Goal: Transaction & Acquisition: Purchase product/service

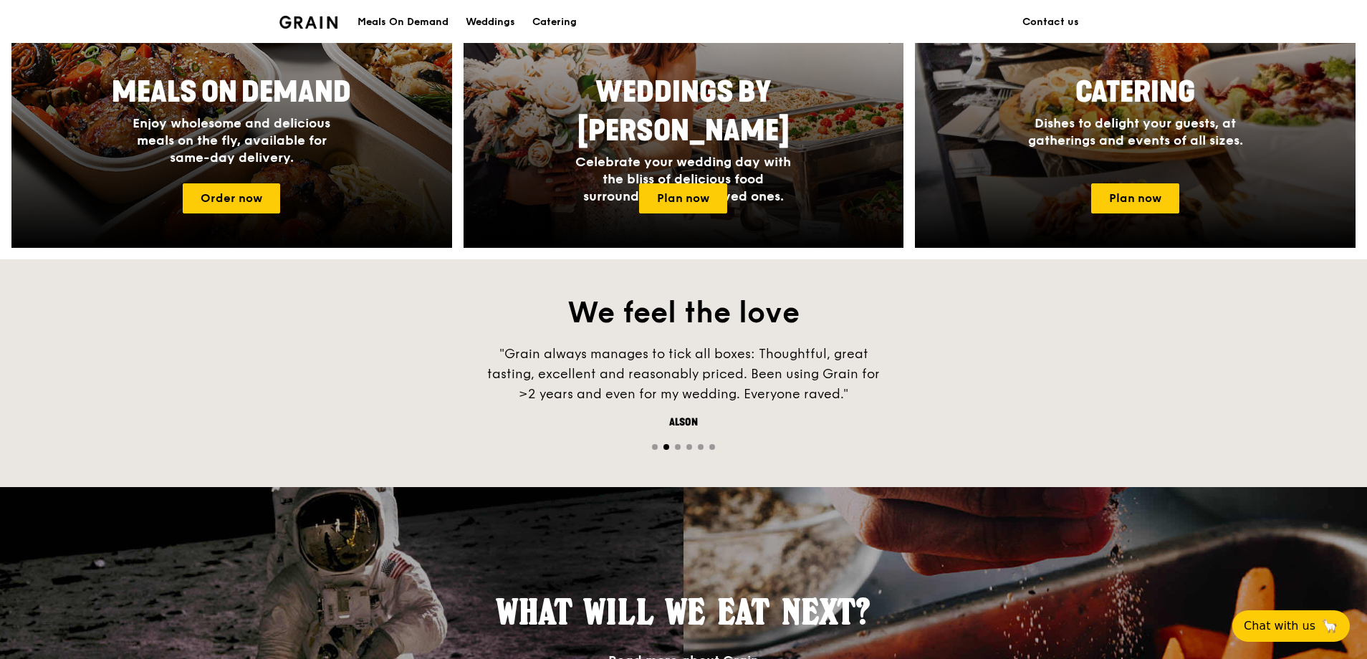
scroll to position [512, 0]
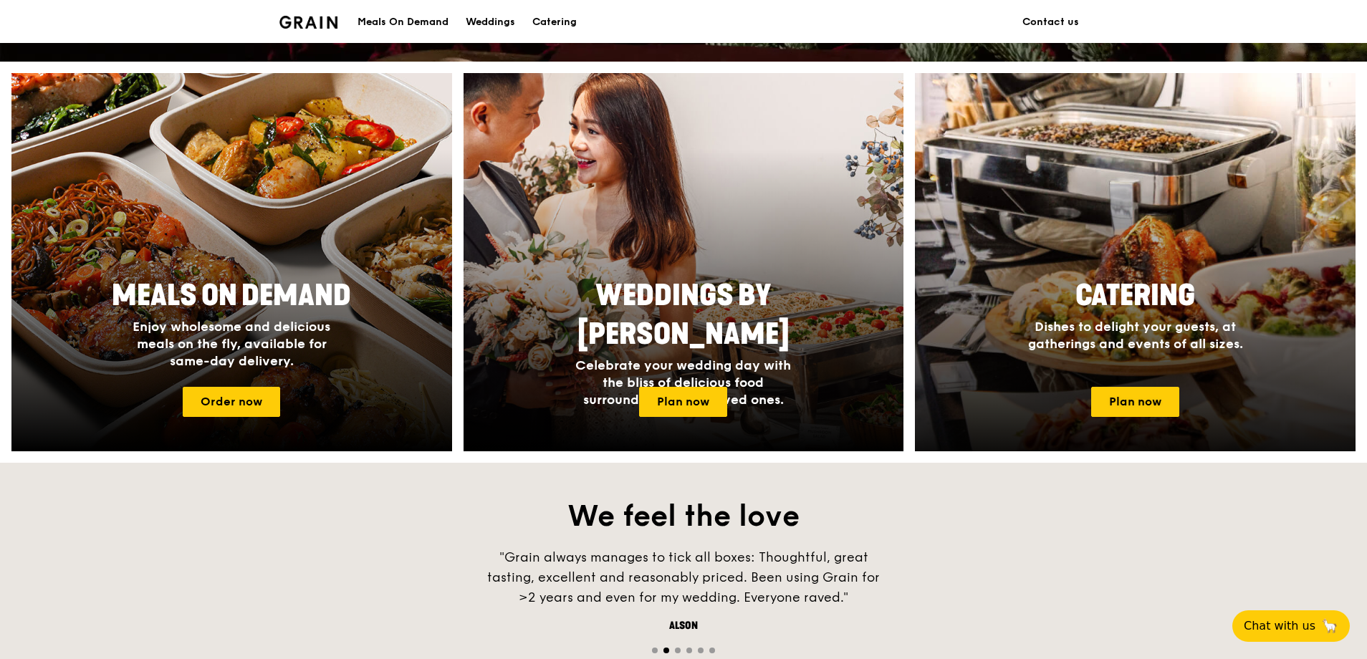
click at [1166, 358] on div "Catering Dishes to delight your guests, at gatherings and events of all sizes." at bounding box center [1135, 323] width 441 height 105
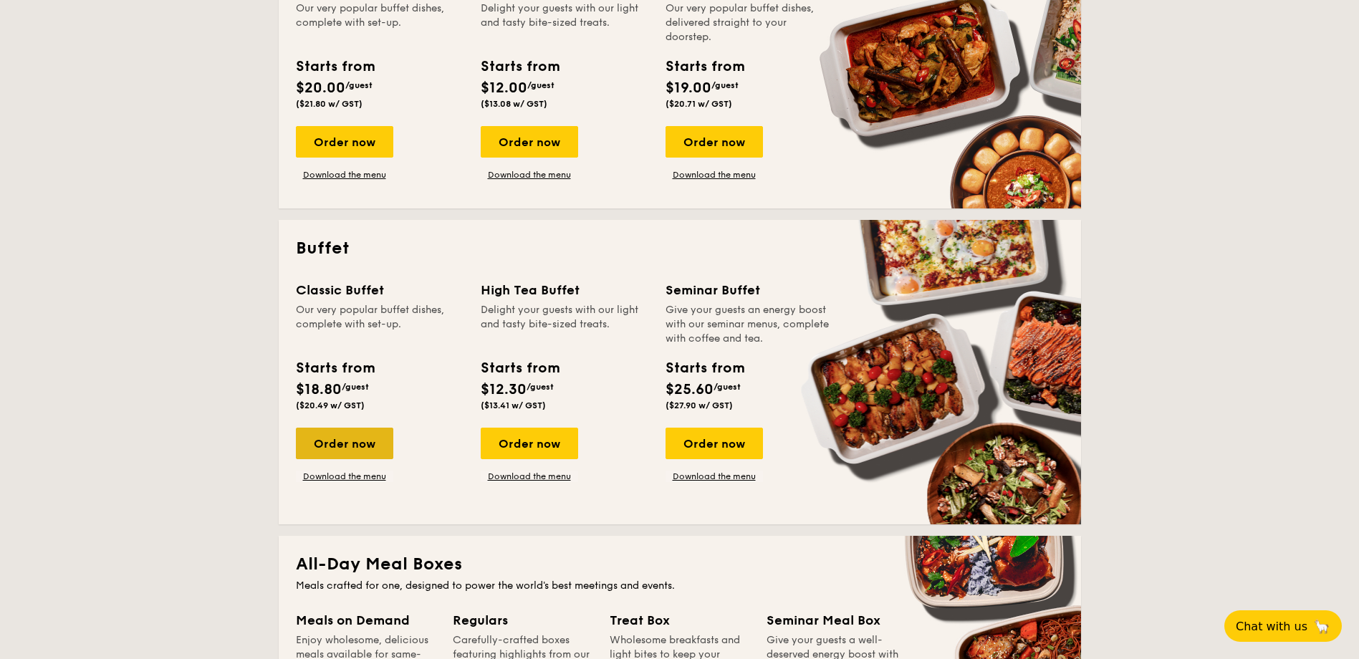
click at [365, 435] on div "Order now" at bounding box center [344, 444] width 97 height 32
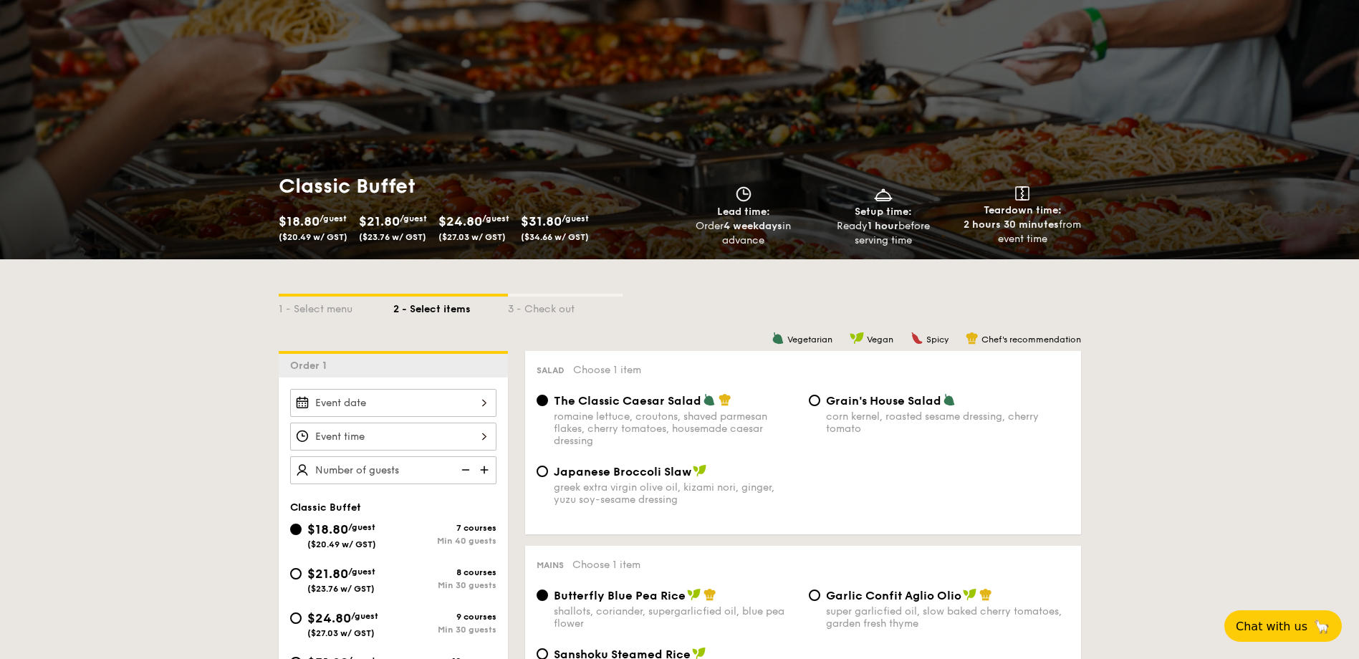
scroll to position [287, 0]
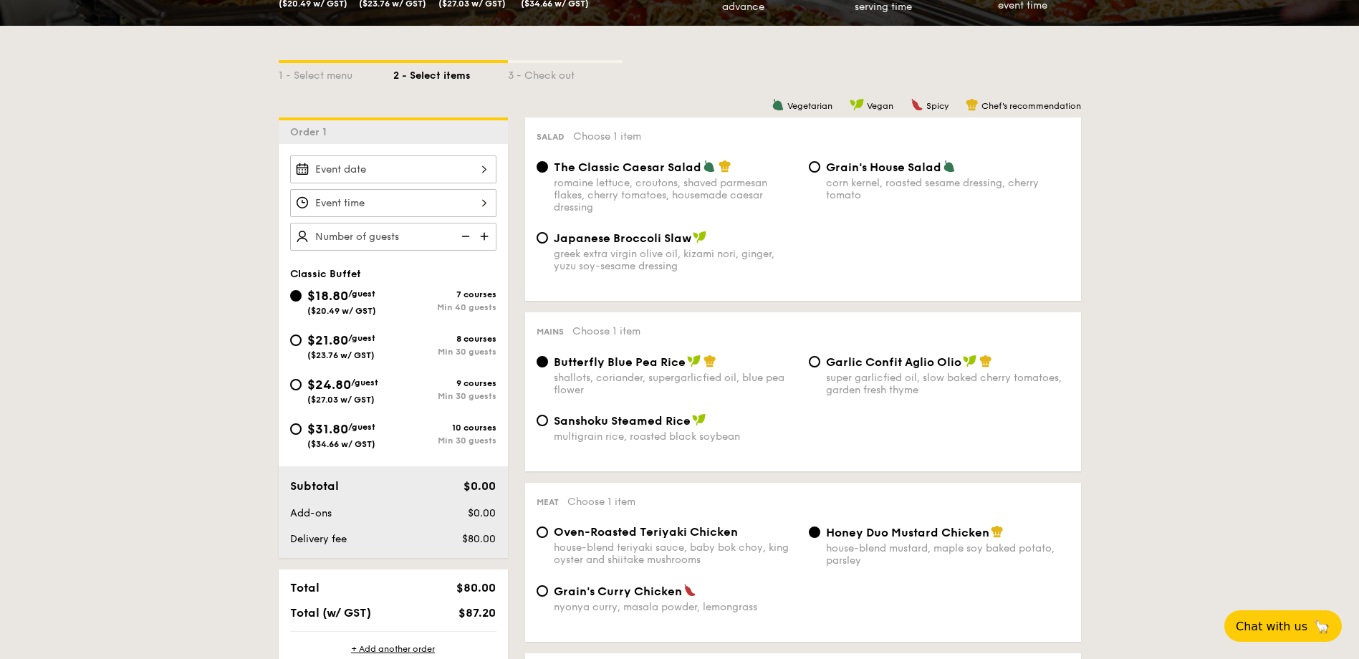
click at [476, 166] on input "Smoked Mesquite Whole Chicken brined in our in-house blend of herbs and spices,…" at bounding box center [393, 169] width 206 height 28
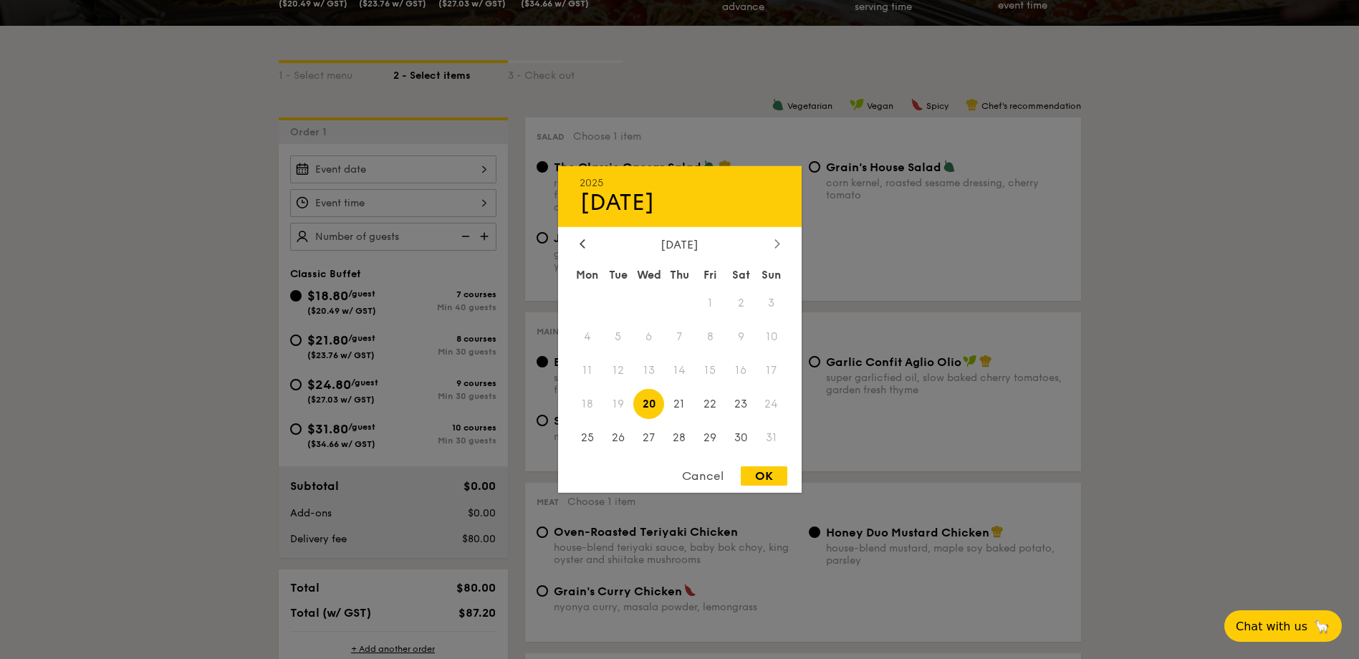
click at [772, 243] on div at bounding box center [777, 245] width 13 height 14
click at [621, 305] on span "2" at bounding box center [618, 303] width 31 height 31
drag, startPoint x: 863, startPoint y: 311, endPoint x: 871, endPoint y: 312, distance: 7.9
click at [871, 312] on div at bounding box center [679, 329] width 1359 height 659
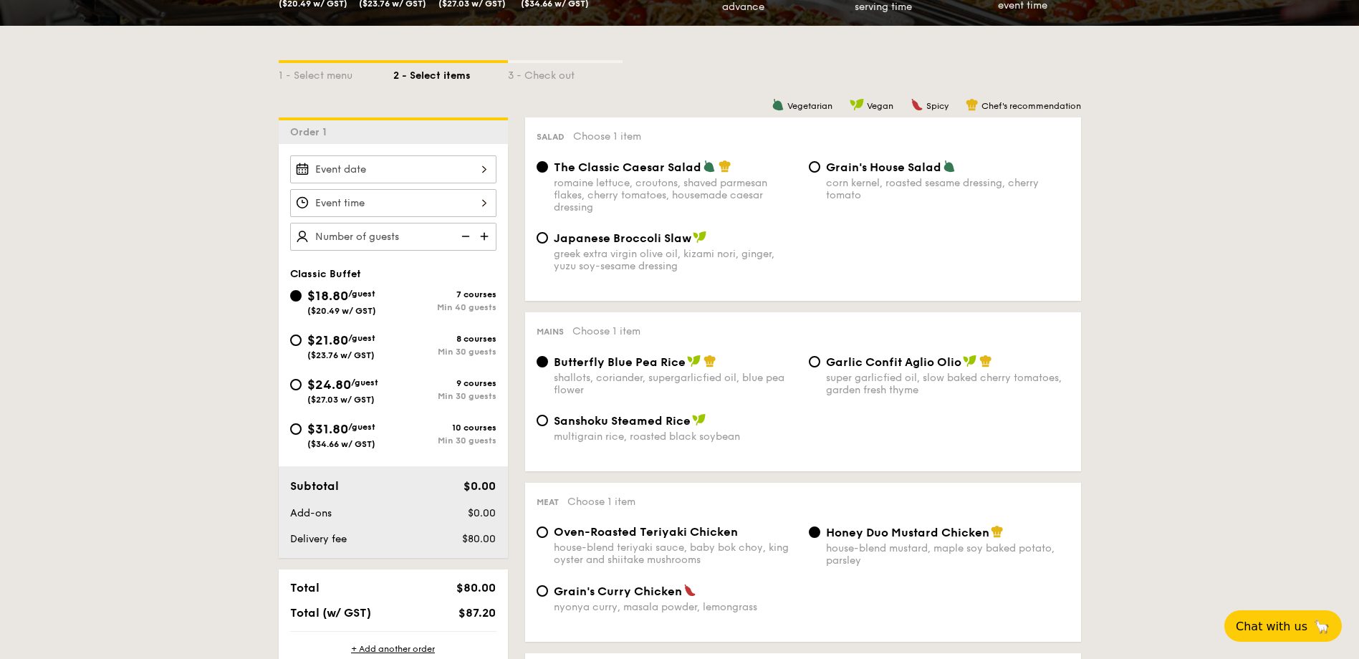
click at [403, 176] on input "Smoked Mesquite Whole Chicken brined in our in-house blend of herbs and spices,…" at bounding box center [393, 169] width 206 height 28
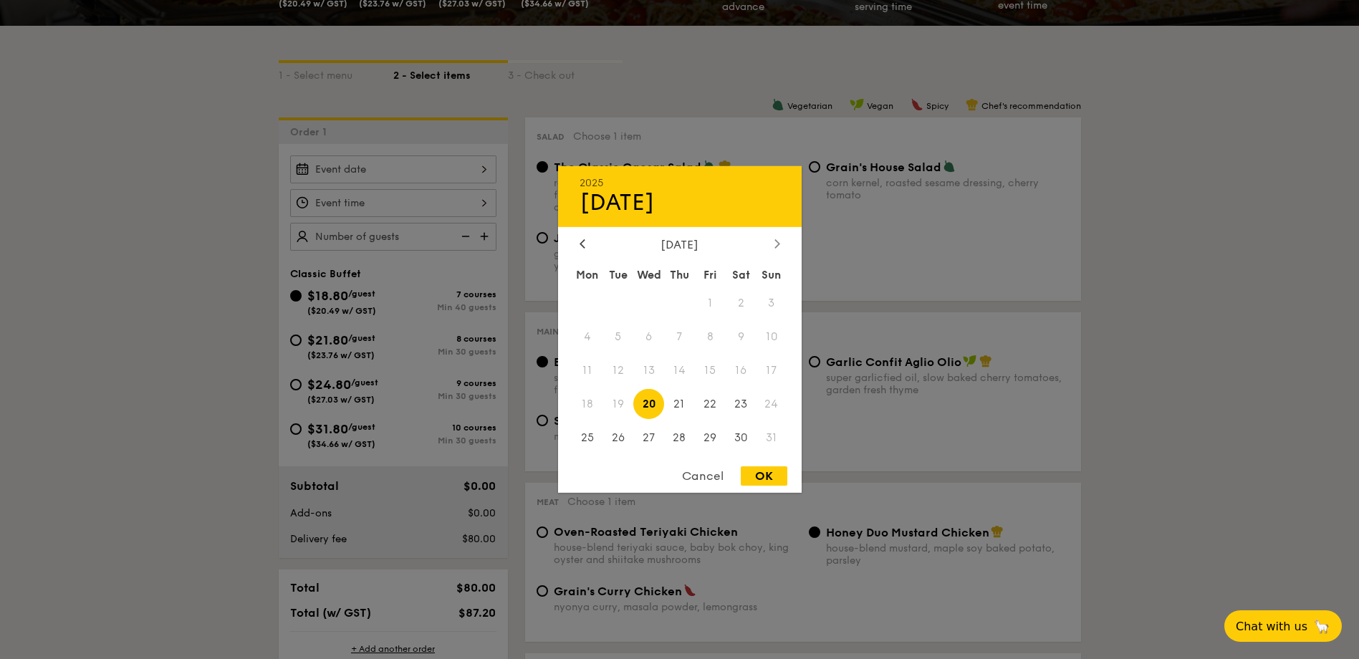
click at [780, 239] on div at bounding box center [777, 245] width 13 height 14
click at [624, 307] on span "2" at bounding box center [618, 303] width 31 height 31
click at [758, 482] on div "OK" at bounding box center [764, 475] width 47 height 19
type input "[DATE]"
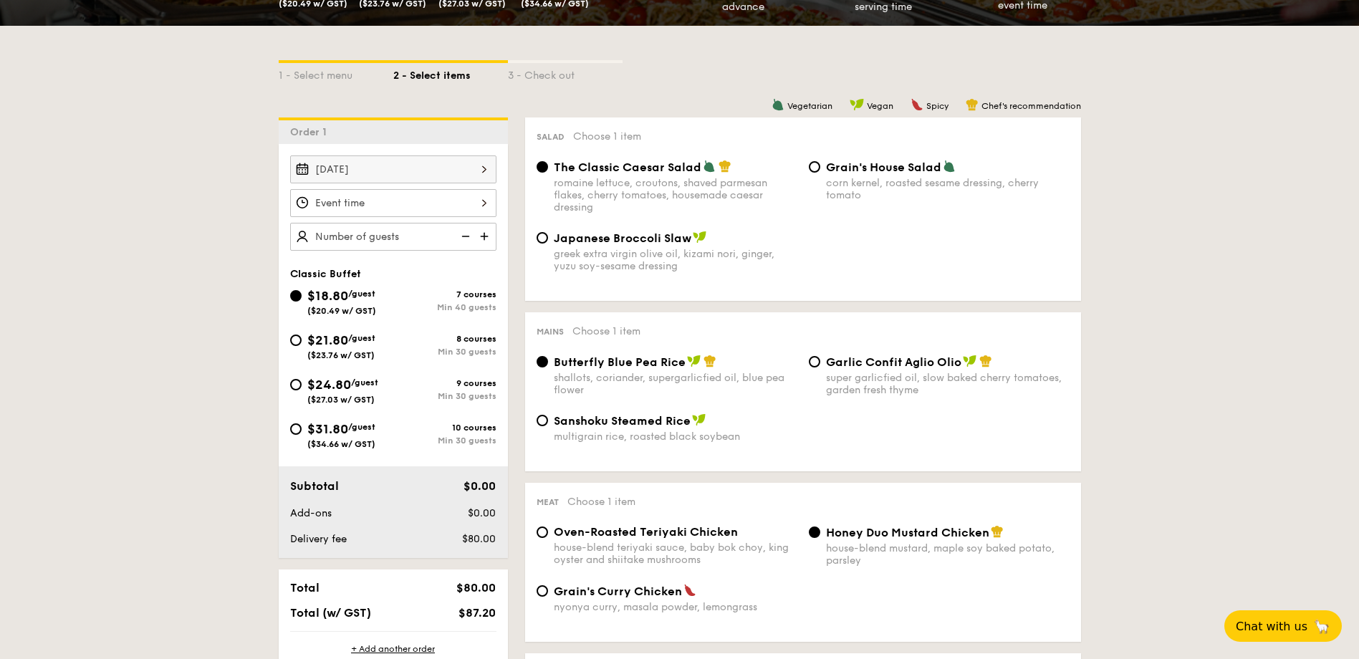
click at [486, 205] on input "Smoked Mesquite Whole Chicken brined in our in-house blend of herbs and spices,…" at bounding box center [393, 203] width 206 height 28
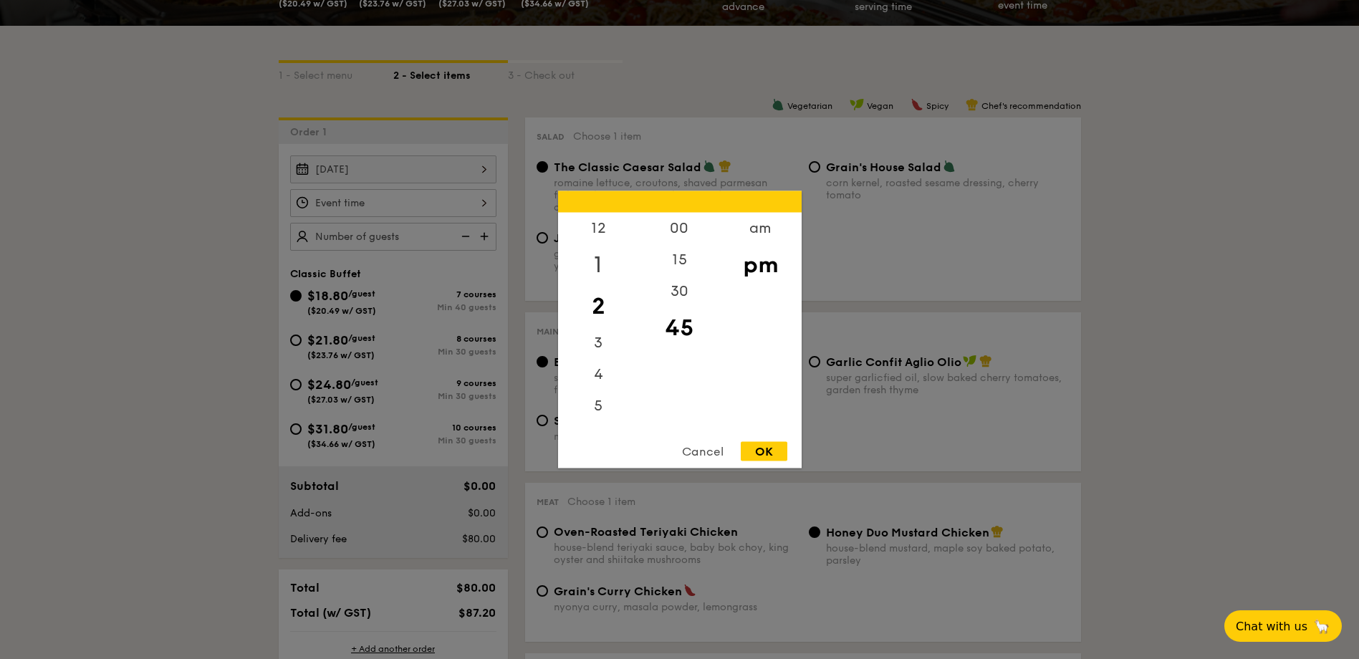
drag, startPoint x: 608, startPoint y: 270, endPoint x: 604, endPoint y: 256, distance: 14.8
click at [603, 252] on div "1" at bounding box center [598, 265] width 81 height 42
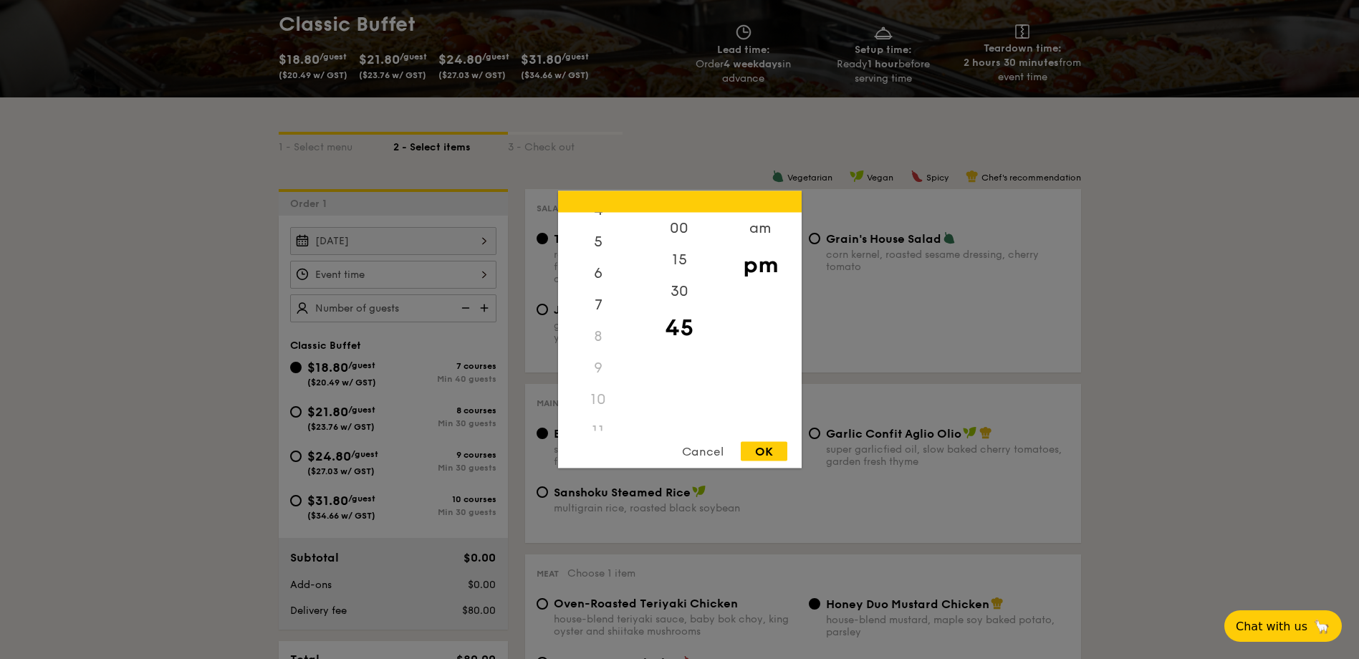
scroll to position [170, 0]
click at [599, 418] on div "11" at bounding box center [598, 416] width 81 height 32
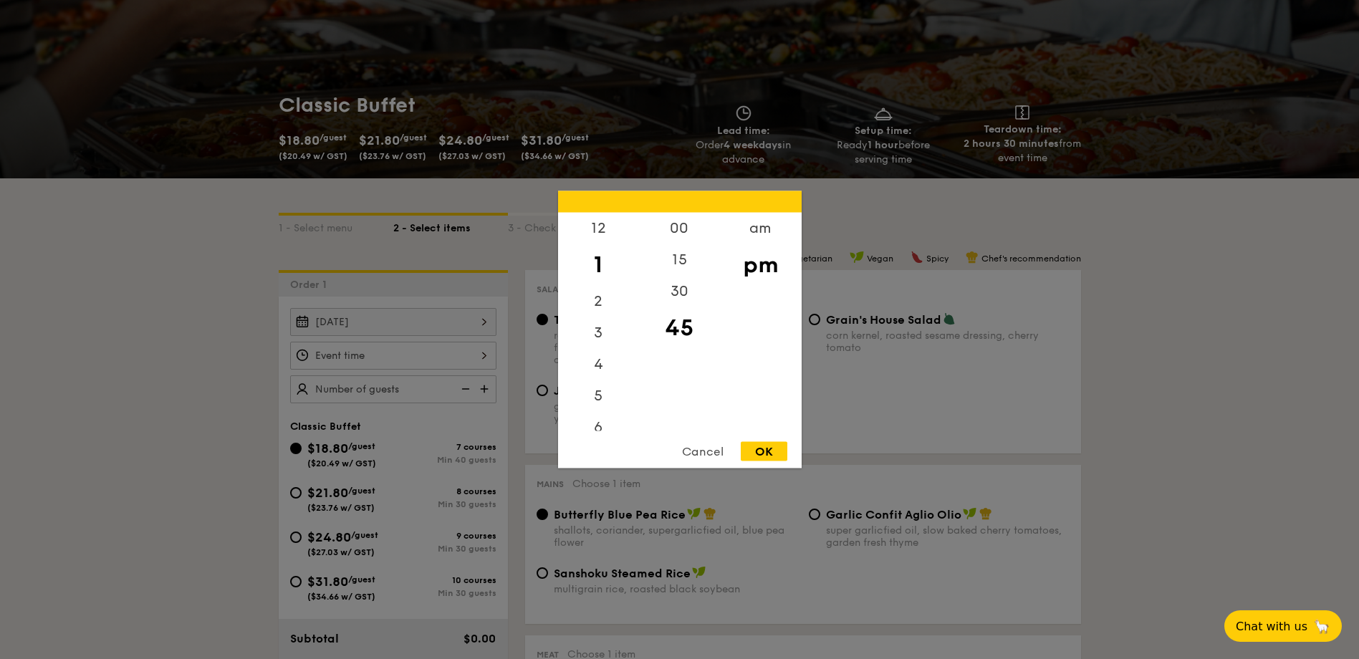
scroll to position [0, 0]
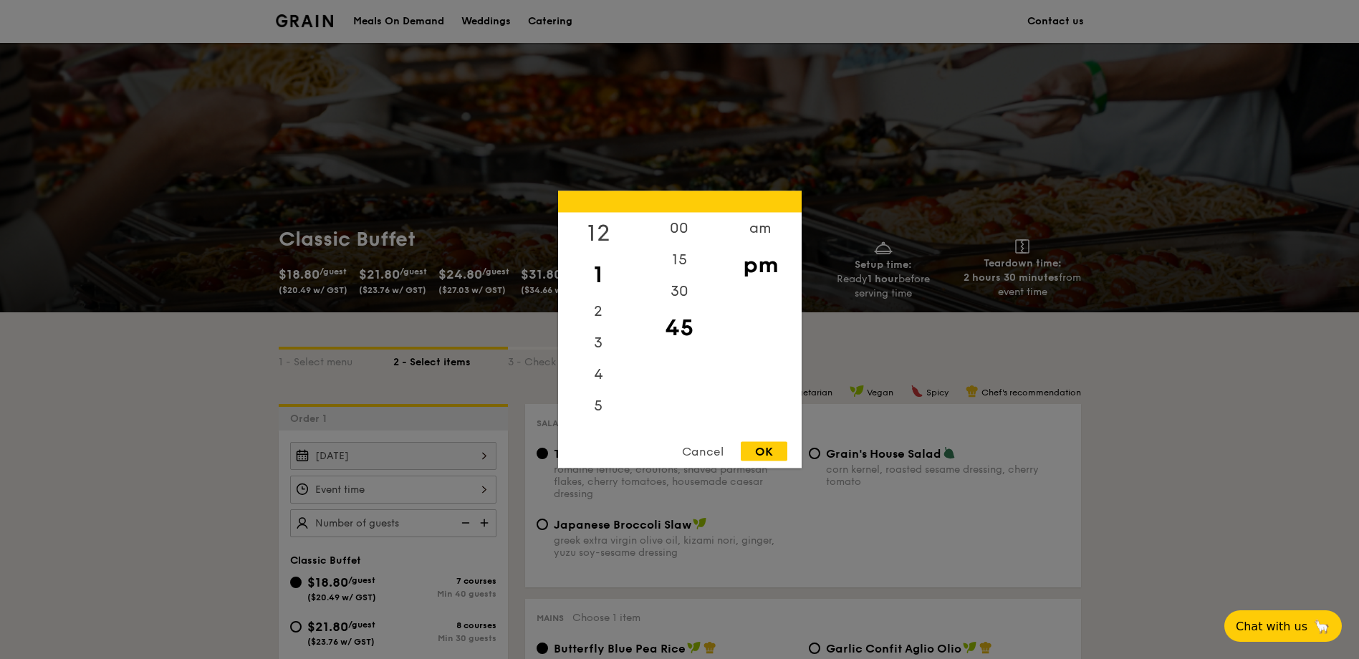
click at [594, 233] on div "12" at bounding box center [598, 234] width 81 height 42
click at [672, 232] on div "00" at bounding box center [679, 234] width 81 height 42
click at [757, 279] on div "pm" at bounding box center [760, 265] width 81 height 42
click at [1159, 466] on div at bounding box center [679, 329] width 1359 height 659
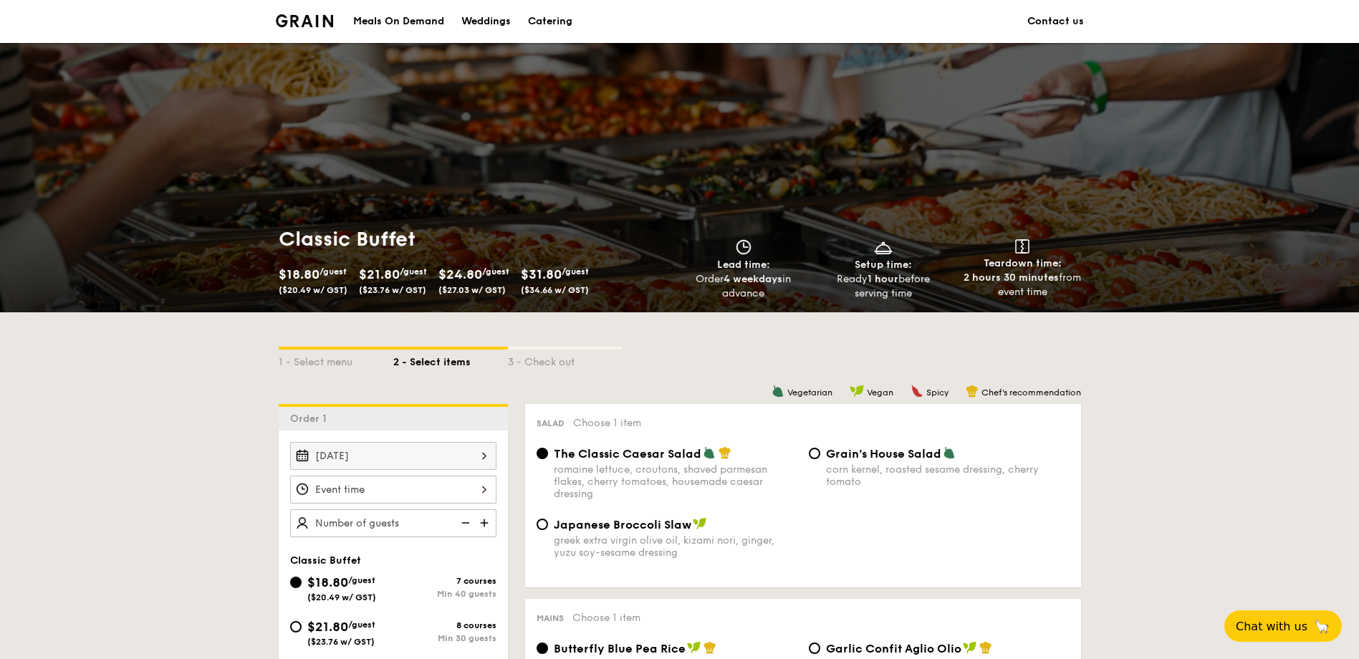
click at [482, 486] on input "Smoked Mesquite Whole Chicken brined in our in-house blend of herbs and spices,…" at bounding box center [393, 490] width 206 height 28
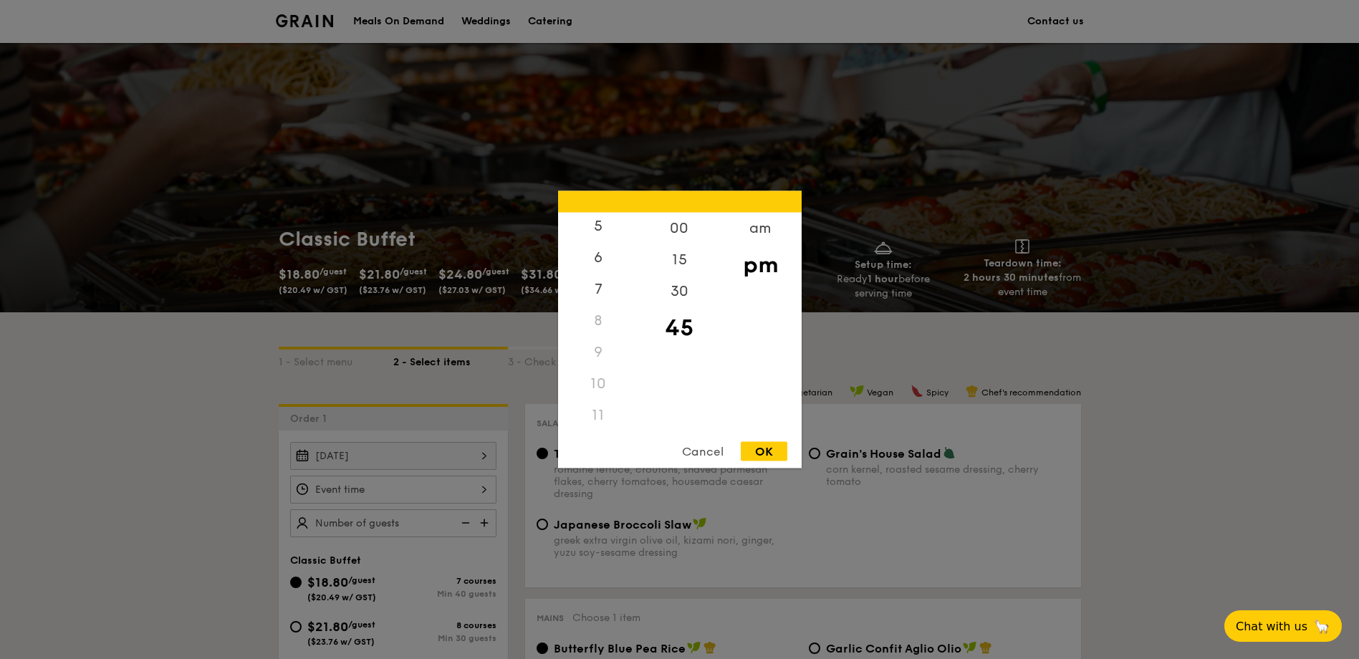
scroll to position [170, 0]
click at [590, 426] on div "11" at bounding box center [598, 416] width 81 height 32
click at [595, 413] on div "11" at bounding box center [598, 416] width 81 height 32
click at [776, 229] on div "am" at bounding box center [760, 234] width 81 height 42
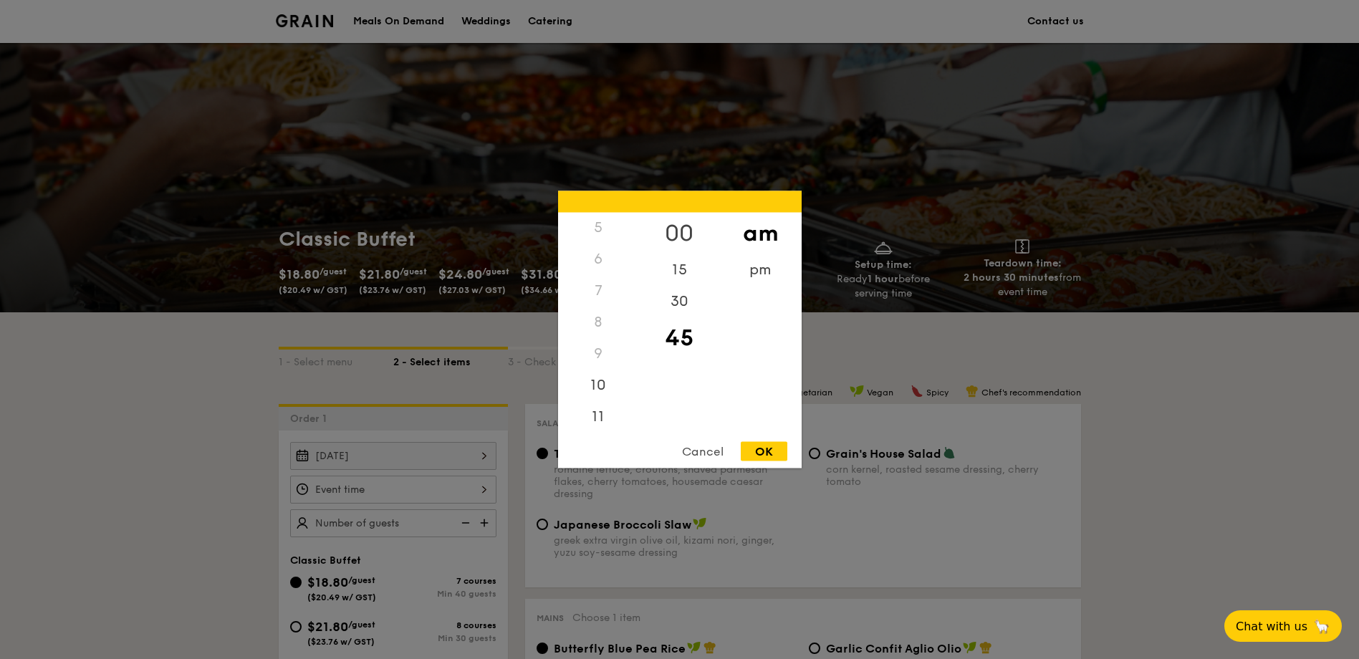
click at [676, 220] on div "00" at bounding box center [679, 234] width 81 height 42
click at [605, 420] on div "11" at bounding box center [598, 421] width 81 height 42
click at [678, 341] on div "45" at bounding box center [679, 338] width 81 height 42
click at [765, 453] on div "OK" at bounding box center [764, 451] width 47 height 19
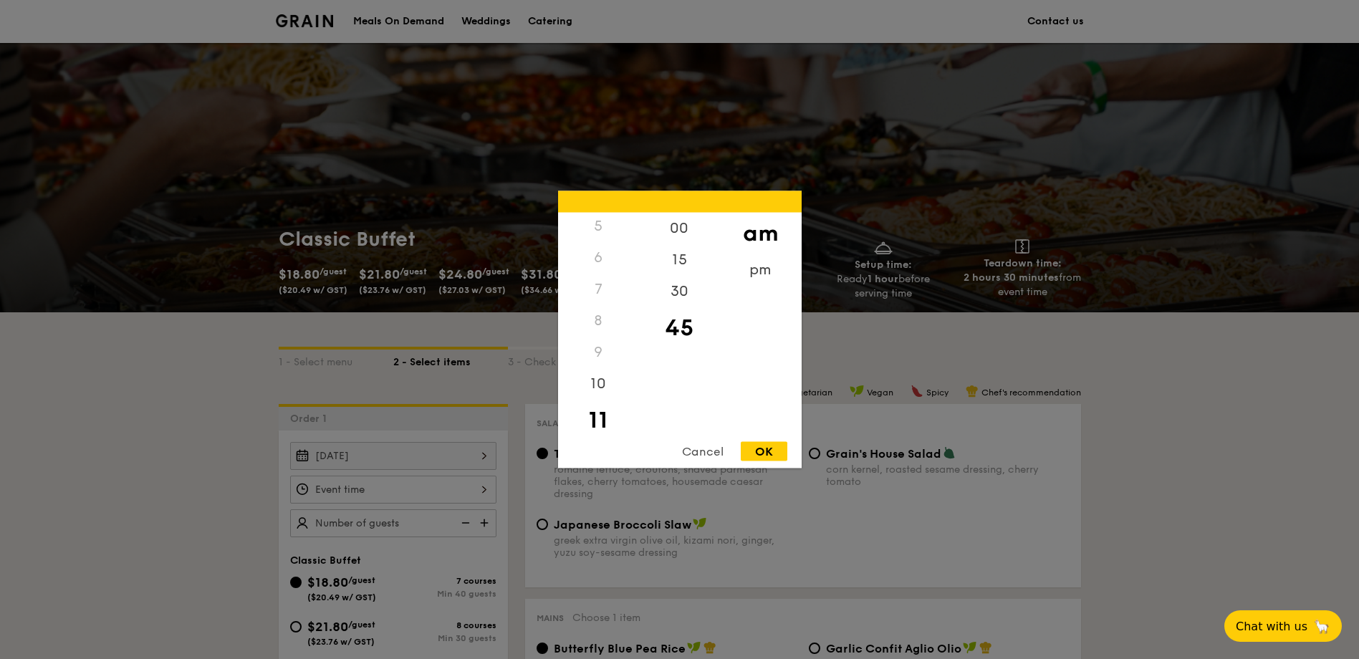
type input "11:45AM"
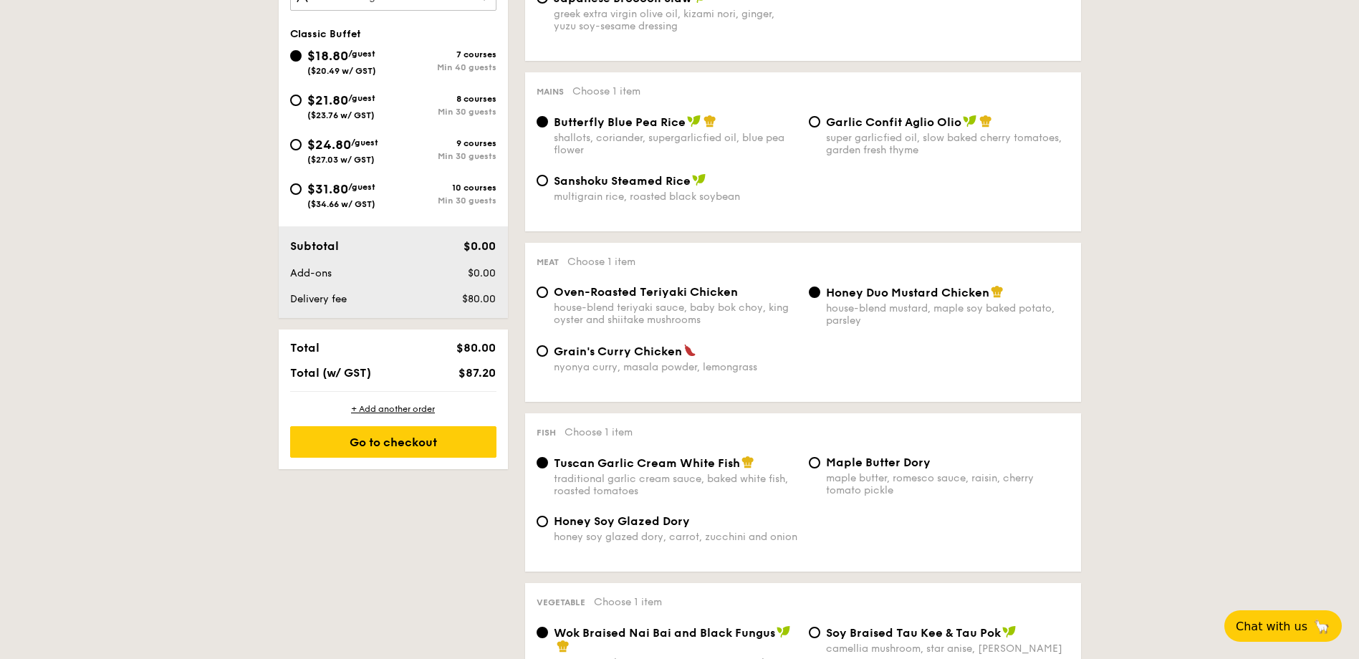
scroll to position [430, 0]
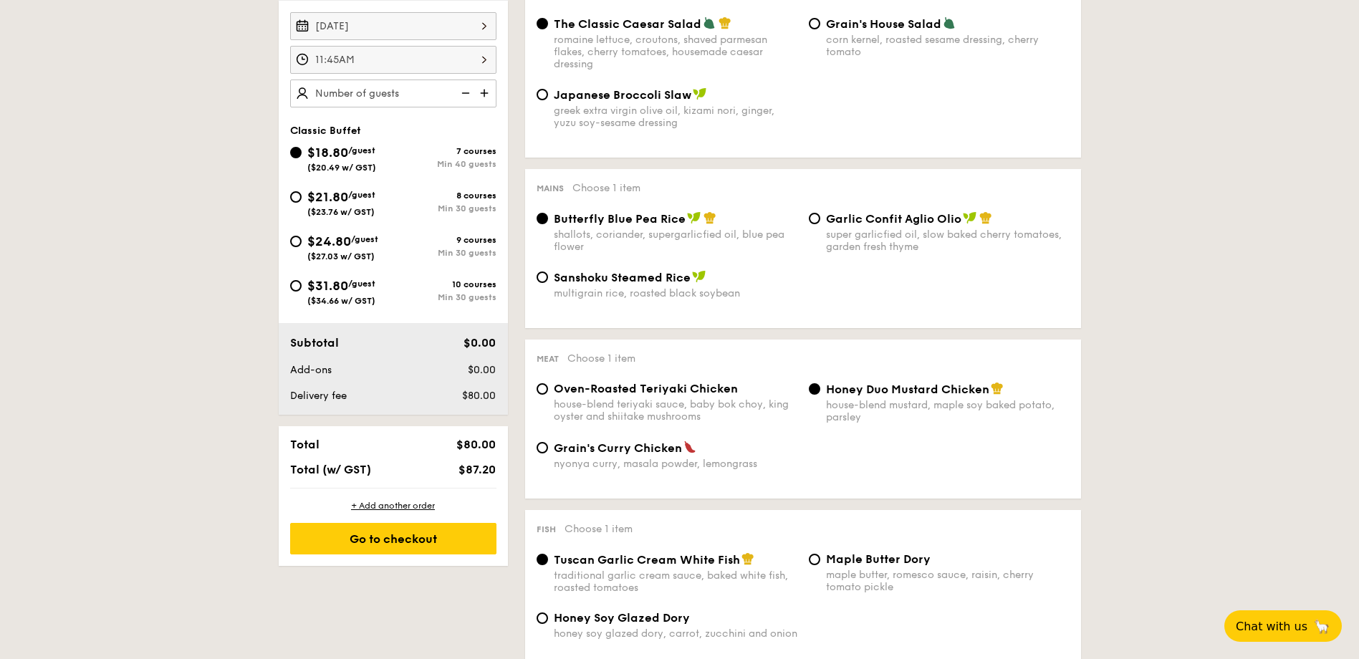
click at [338, 210] on span "($23.76 w/ GST)" at bounding box center [340, 212] width 67 height 10
click at [302, 203] on input "$21.80 /guest ($23.76 w/ GST) 8 courses Min 30 guests" at bounding box center [295, 196] width 11 height 11
radio input "true"
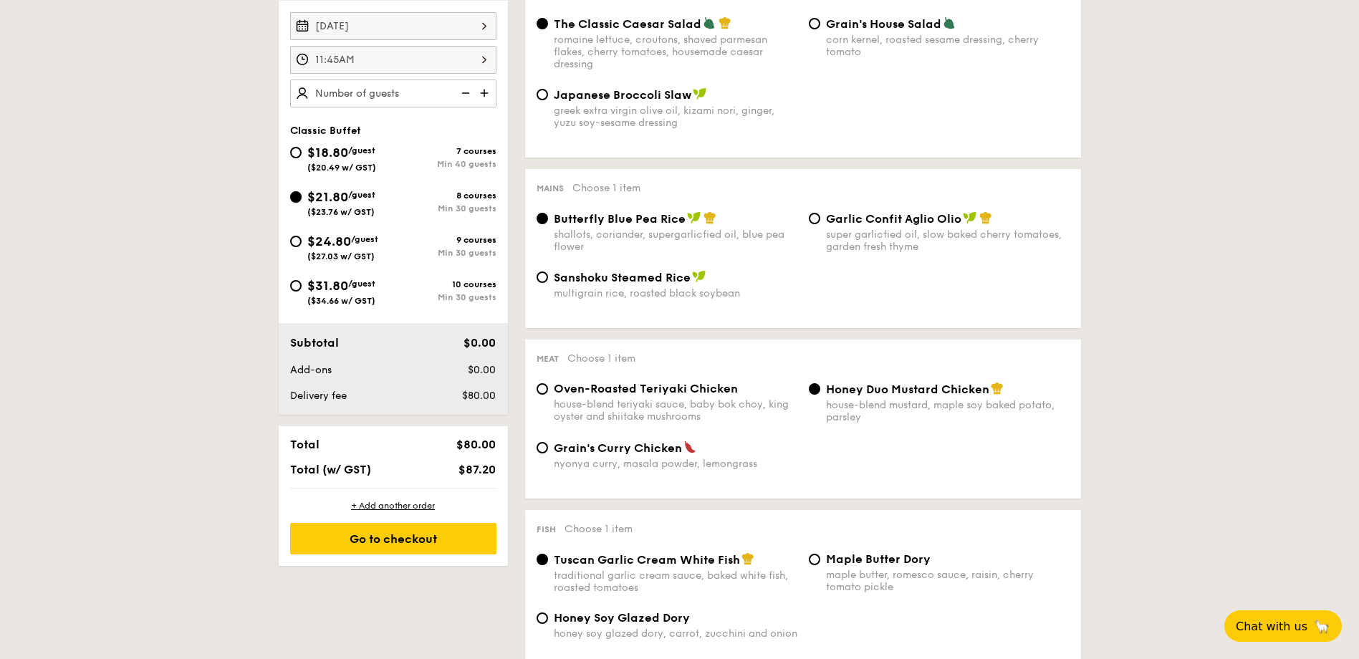
radio input "true"
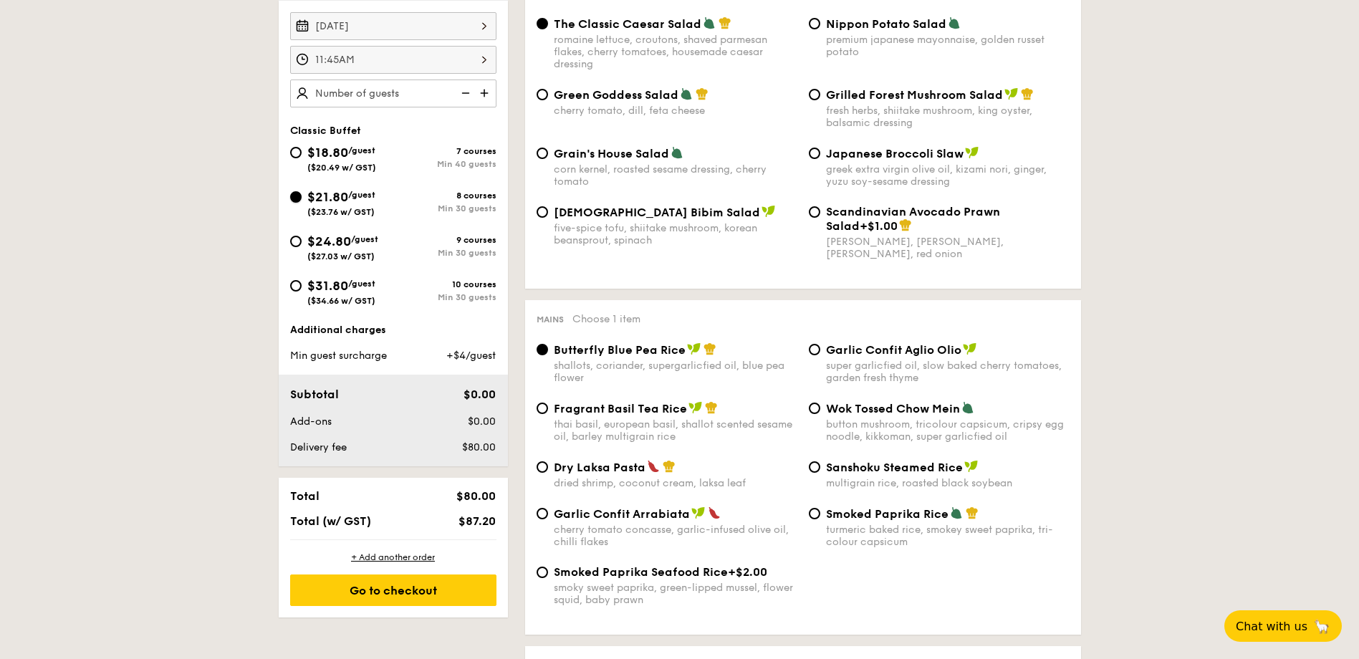
click at [295, 201] on input "$21.80 /guest ($23.76 w/ GST) 8 courses Min 30 guests" at bounding box center [295, 196] width 11 height 11
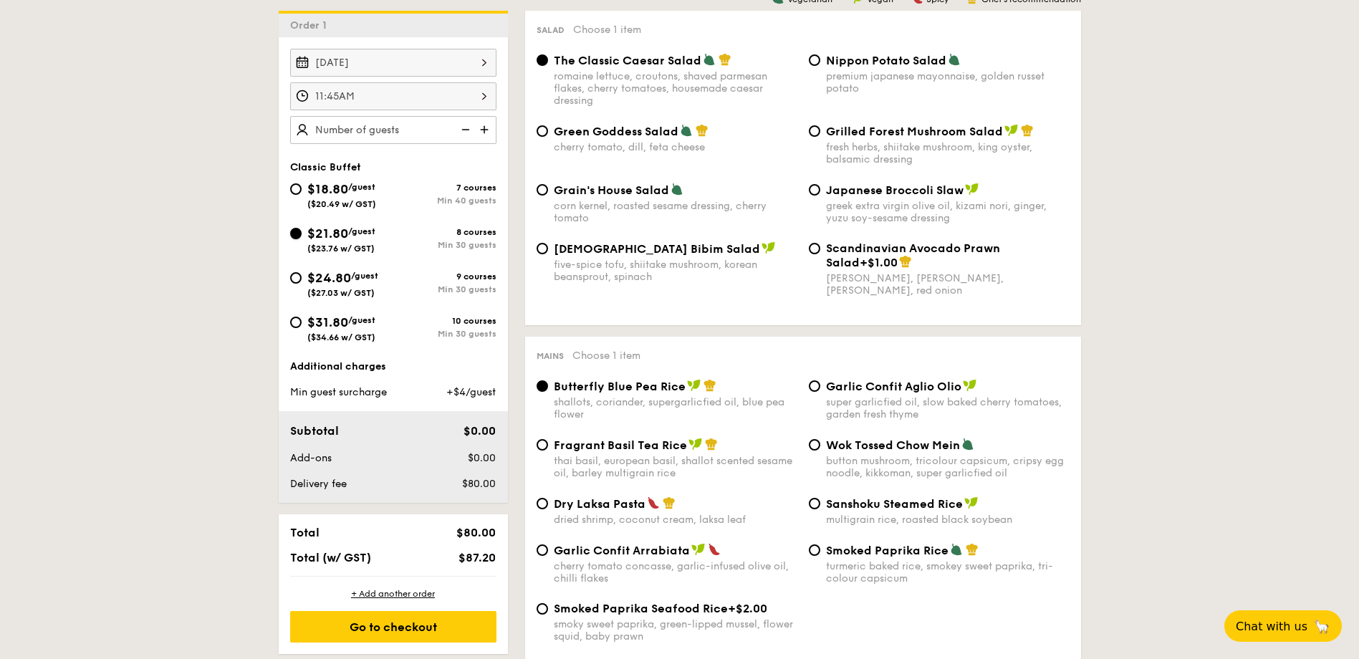
scroll to position [358, 0]
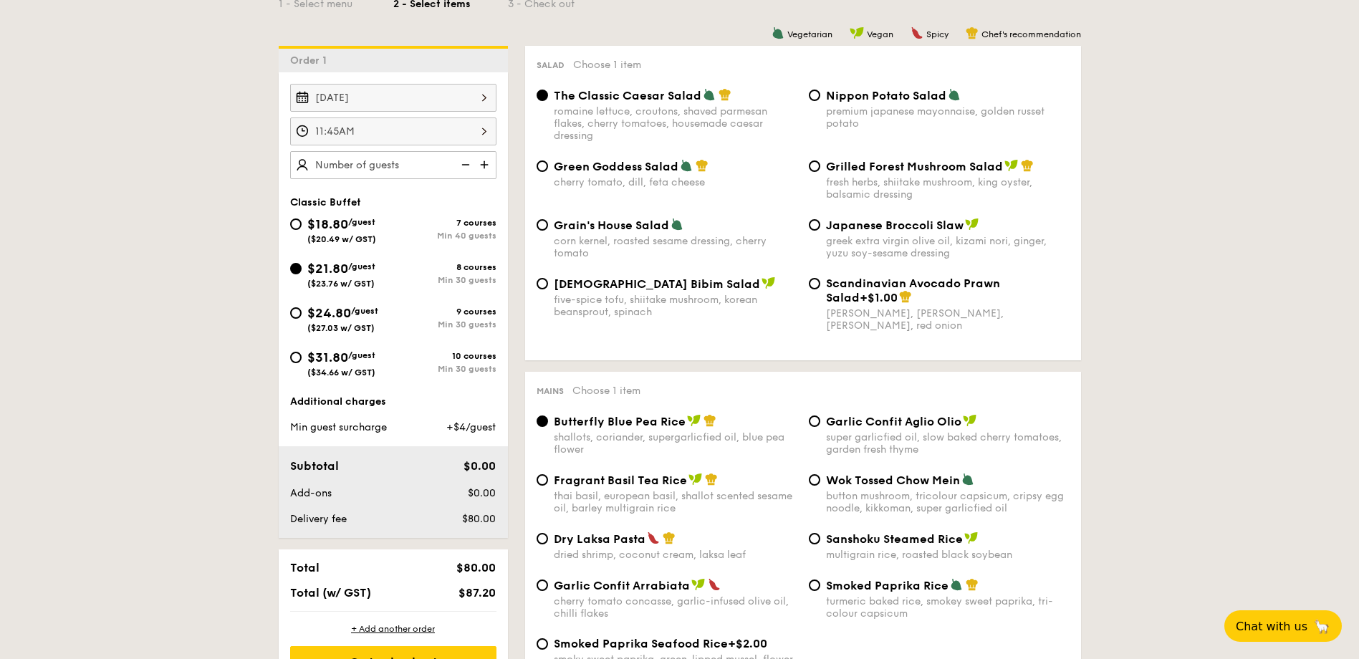
click at [375, 161] on input "text" at bounding box center [393, 165] width 206 height 28
drag, startPoint x: 1165, startPoint y: 292, endPoint x: 1200, endPoint y: 278, distance: 37.7
type input "68 guests"
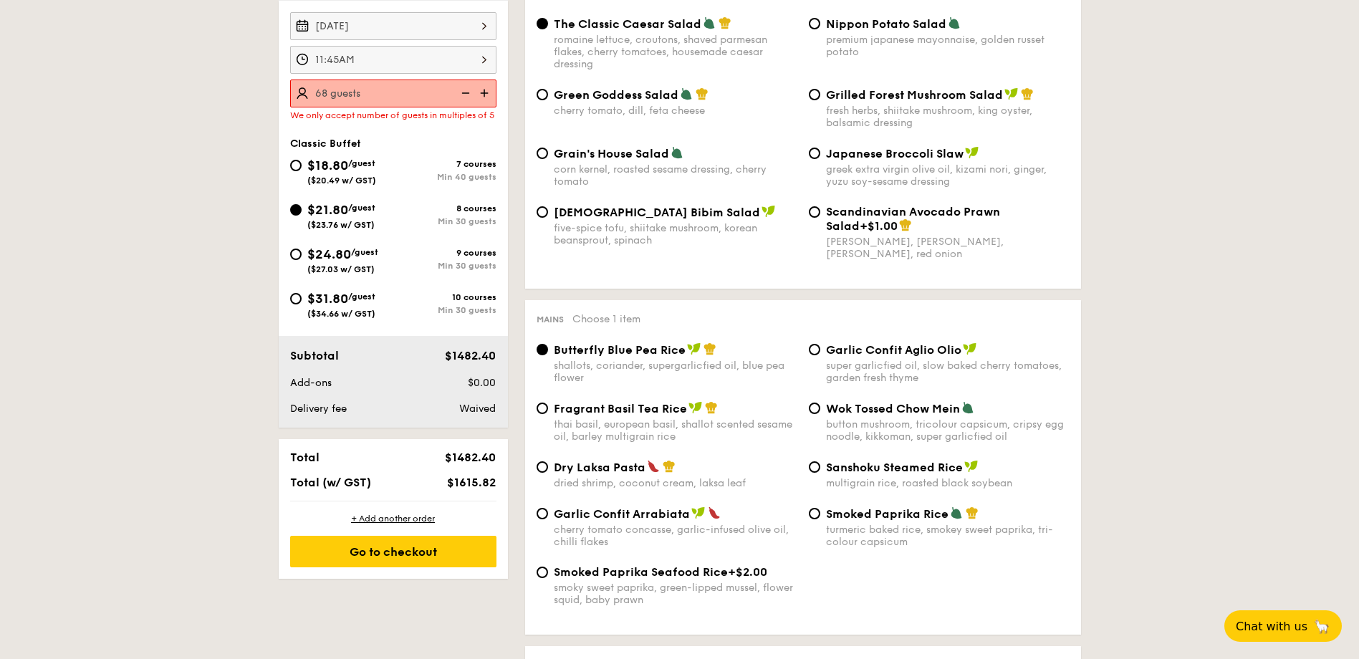
scroll to position [287, 0]
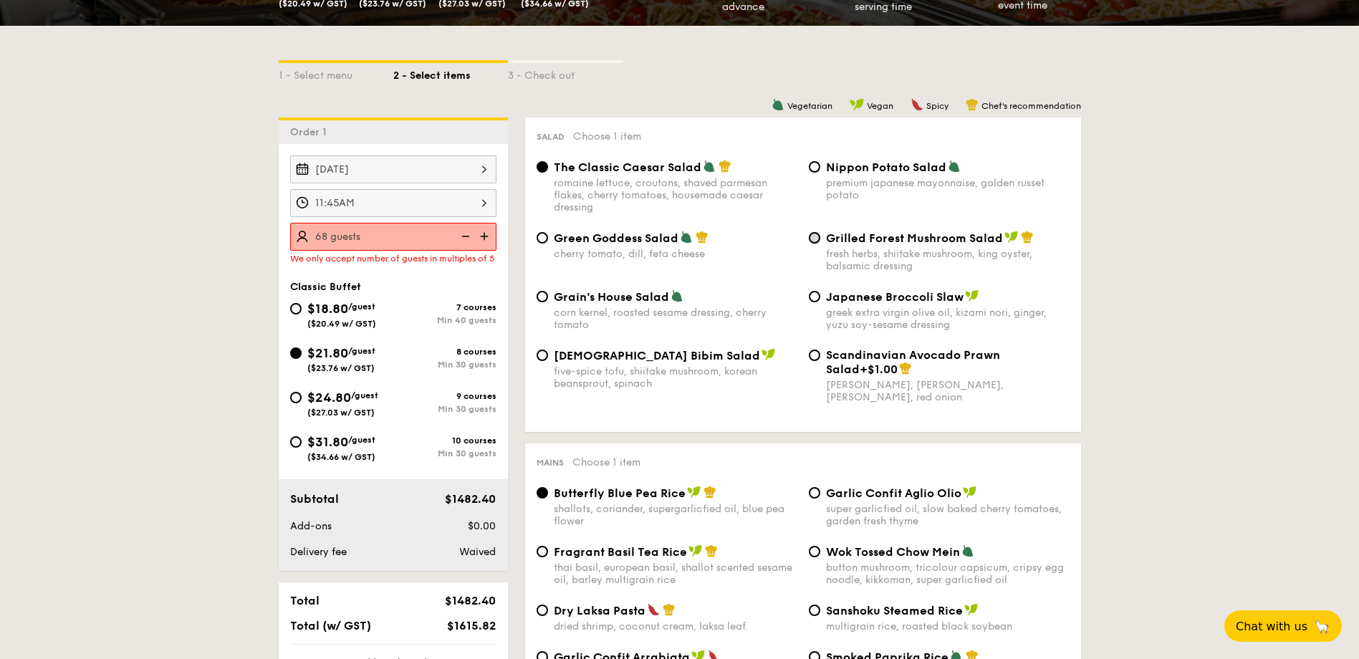
click at [813, 241] on input "Grilled Forest Mushroom Salad fresh herbs, shiitake mushroom, king oyster, bals…" at bounding box center [814, 237] width 11 height 11
radio input "true"
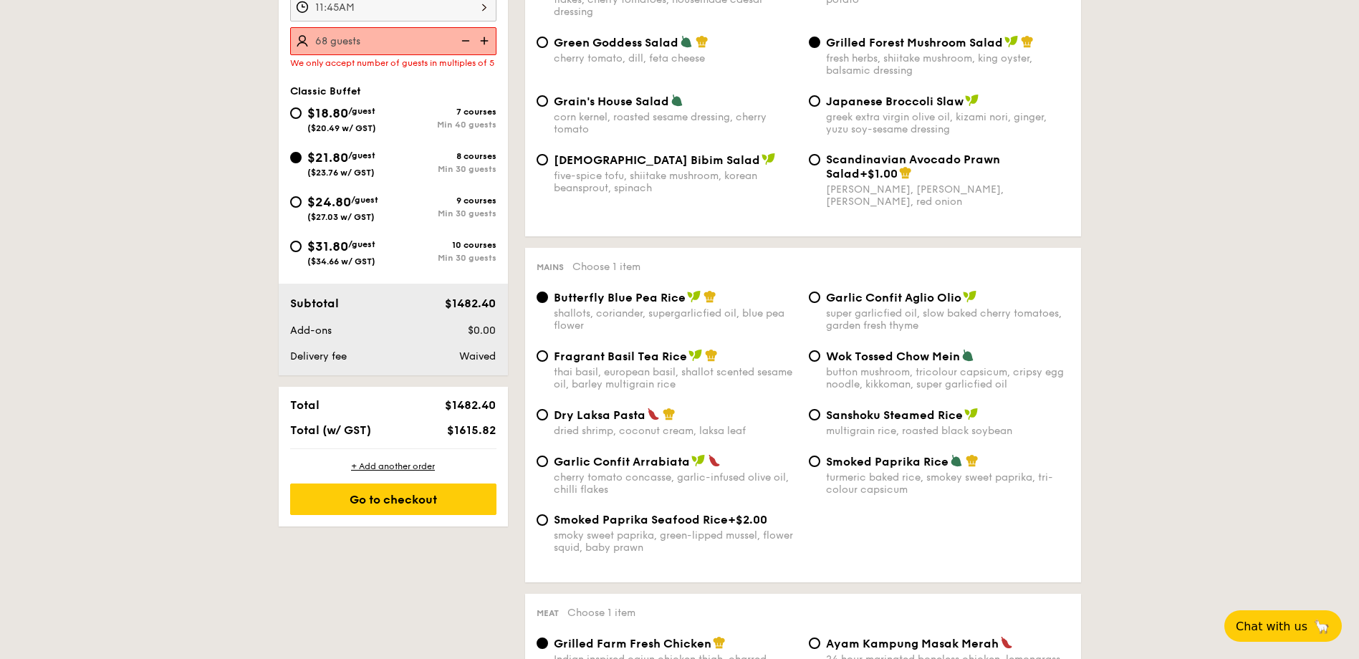
scroll to position [502, 0]
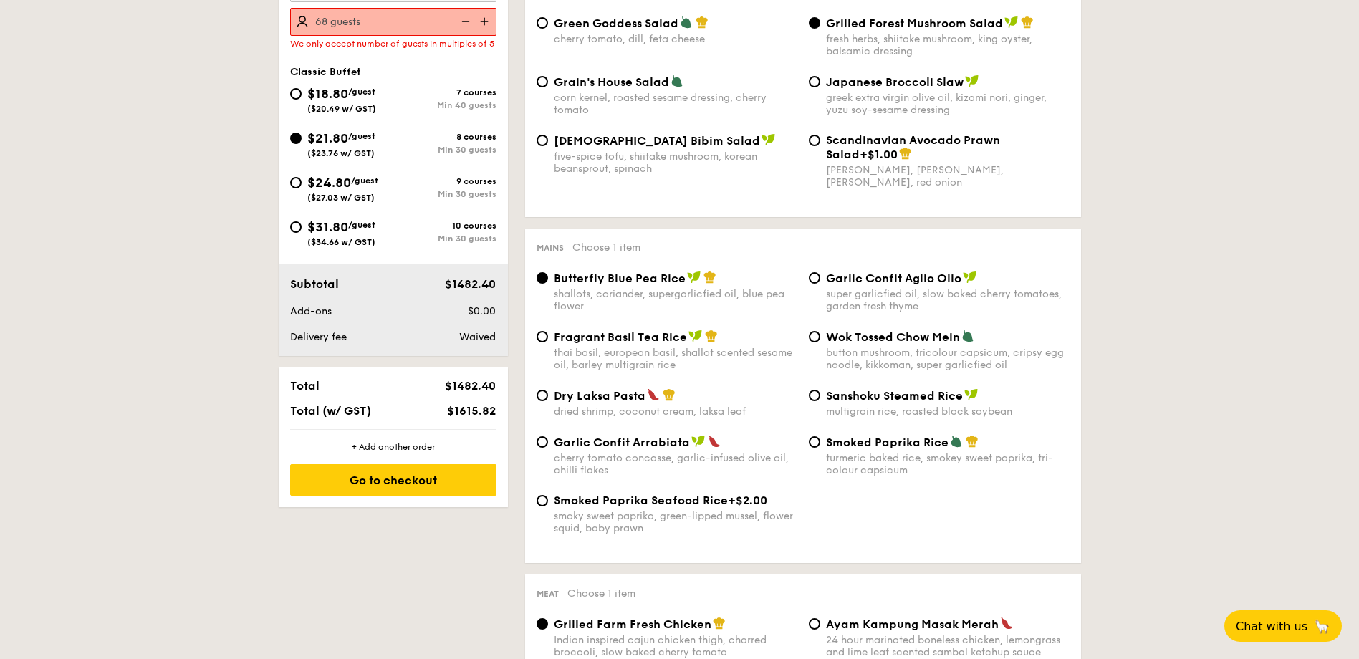
click at [583, 395] on span "Dry Laksa Pasta" at bounding box center [600, 396] width 92 height 14
click at [548, 395] on input "Dry Laksa Pasta dried shrimp, coconut cream, laksa leaf" at bounding box center [542, 395] width 11 height 11
radio input "true"
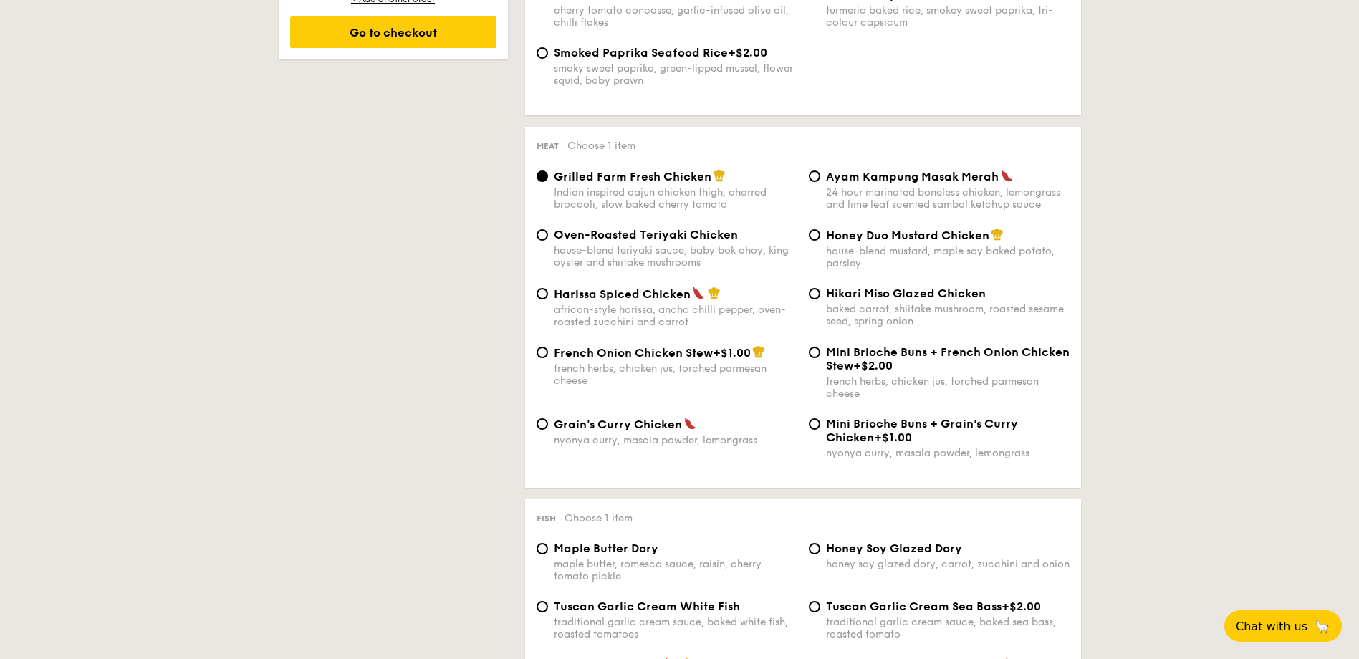
scroll to position [1075, 0]
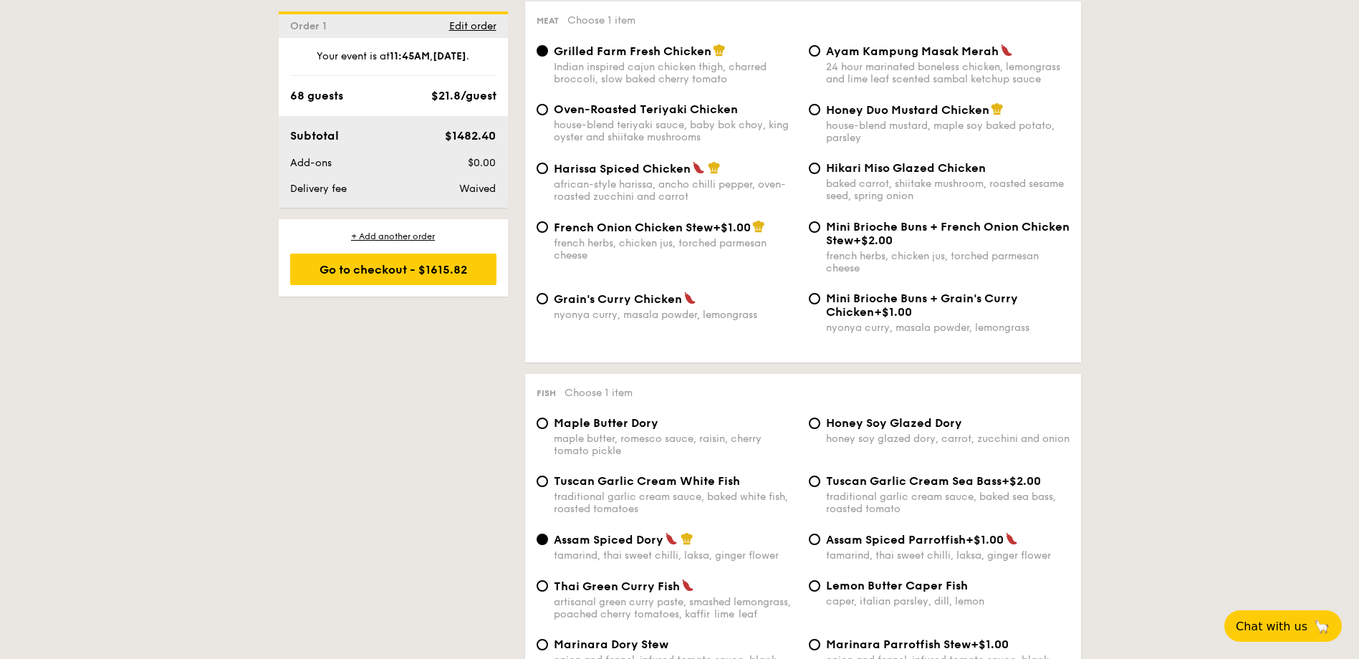
click at [643, 484] on span "Tuscan Garlic Cream White Fish" at bounding box center [647, 481] width 186 height 14
click at [548, 484] on input "Tuscan Garlic Cream White Fish traditional garlic cream sauce, baked white fish…" at bounding box center [542, 481] width 11 height 11
radio input "true"
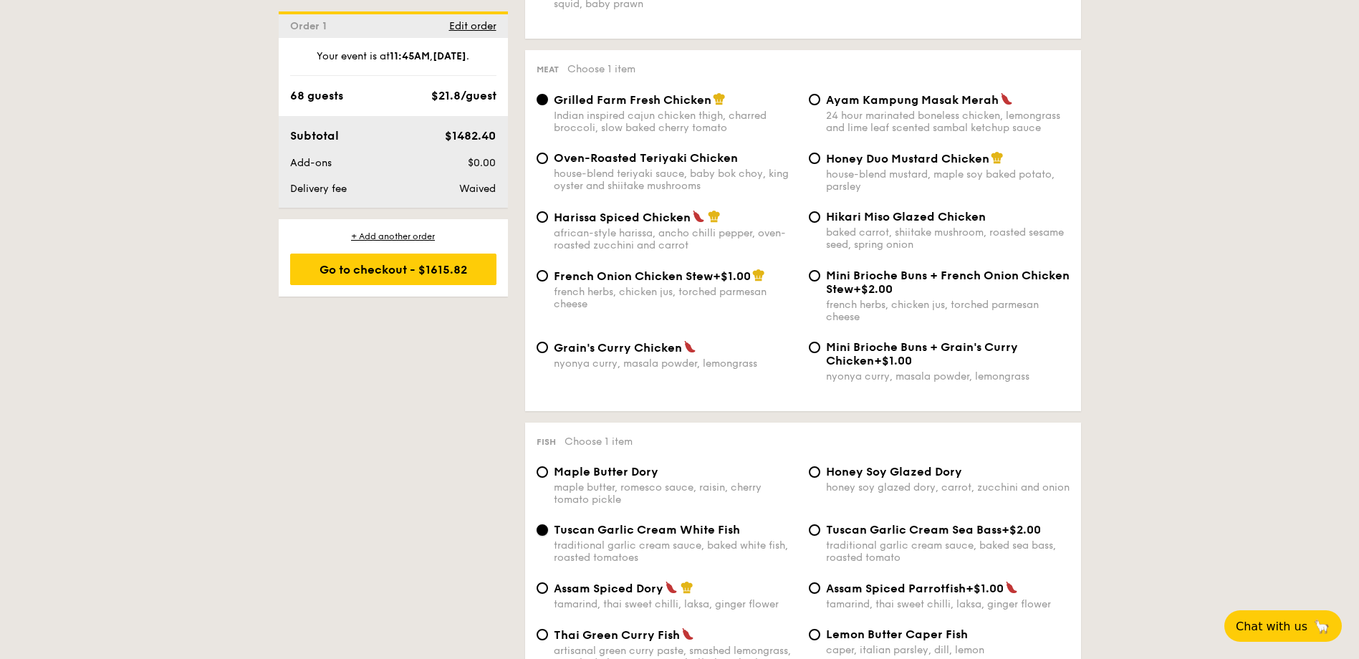
scroll to position [932, 0]
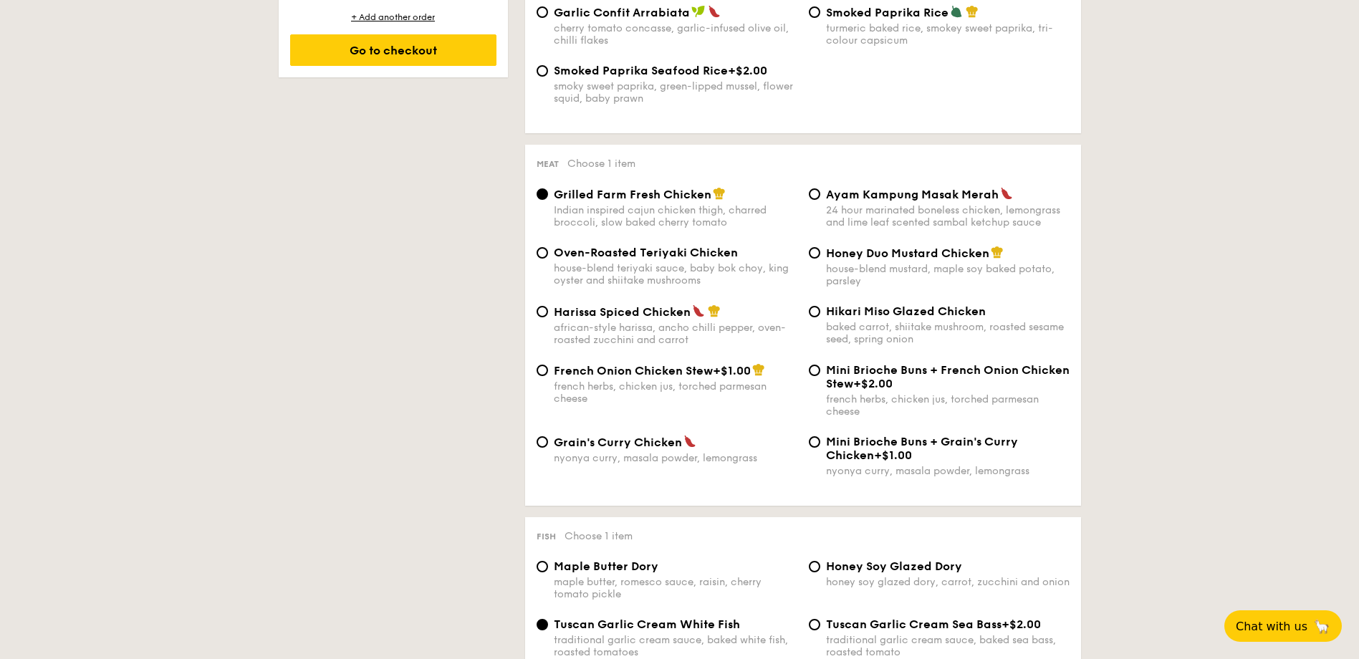
click at [923, 198] on span "Ayam Kampung Masak Merah" at bounding box center [912, 195] width 173 height 14
click at [820, 198] on input "Ayam Kampung Masak Merah 24 hour marinated boneless chicken, lemongrass and lim…" at bounding box center [814, 193] width 11 height 11
radio input "true"
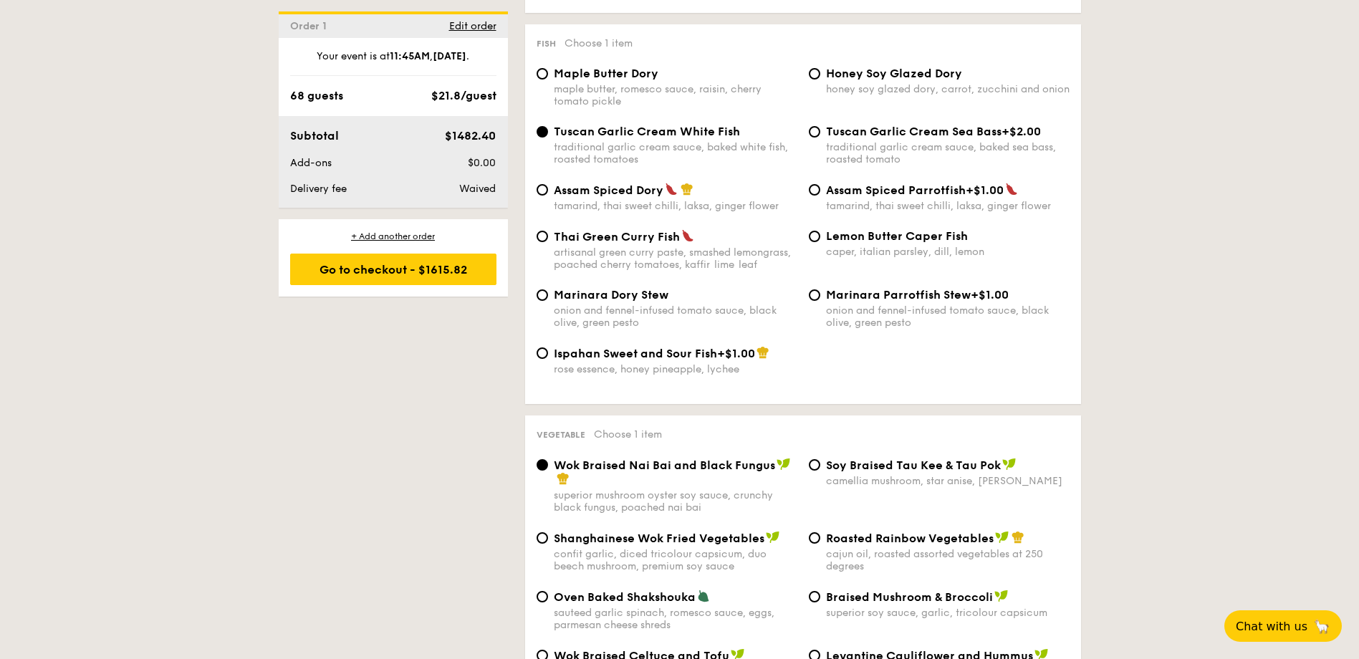
scroll to position [1576, 0]
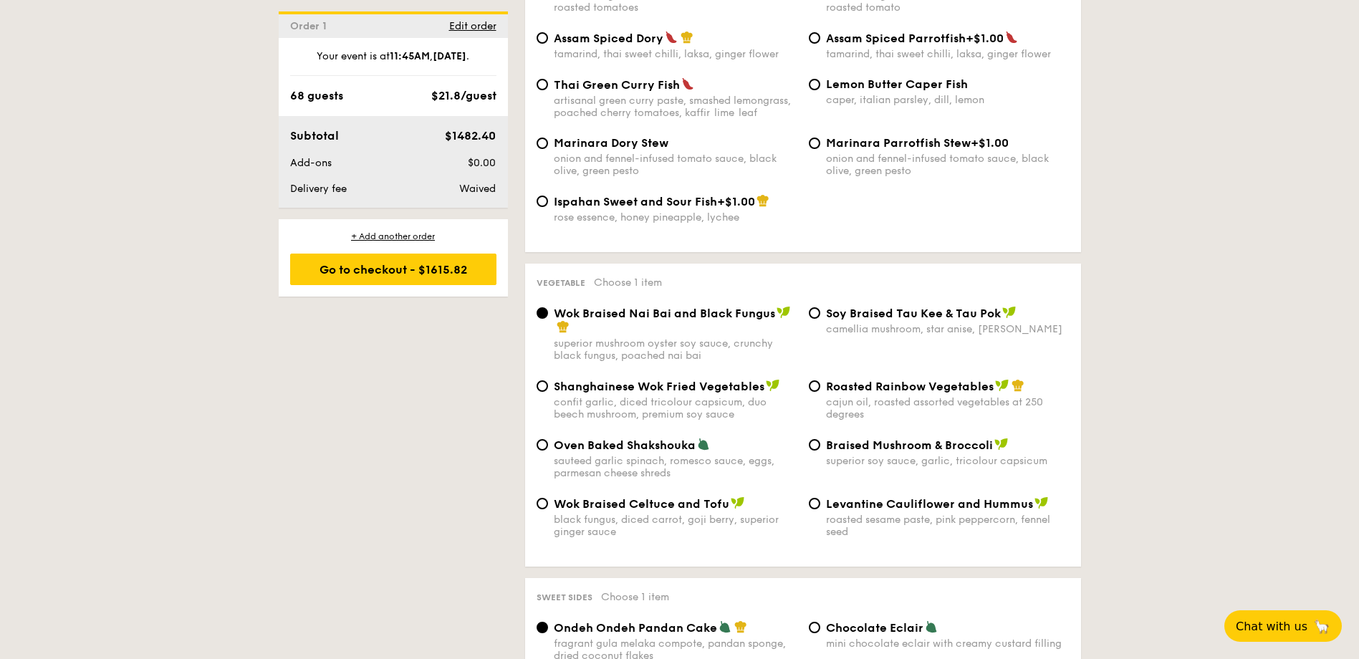
click at [649, 504] on span "Wok Braised Celtuce and Tofu" at bounding box center [642, 504] width 176 height 14
click at [548, 504] on input "Wok Braised Celtuce and Tofu black fungus, diced carrot, goji [PERSON_NAME], su…" at bounding box center [542, 503] width 11 height 11
radio input "true"
click at [1152, 468] on div "1 - Select menu 2 - Select items 3 - Check out Order 1 [DATE] 11:45AM 68 guests…" at bounding box center [679, 332] width 1359 height 3193
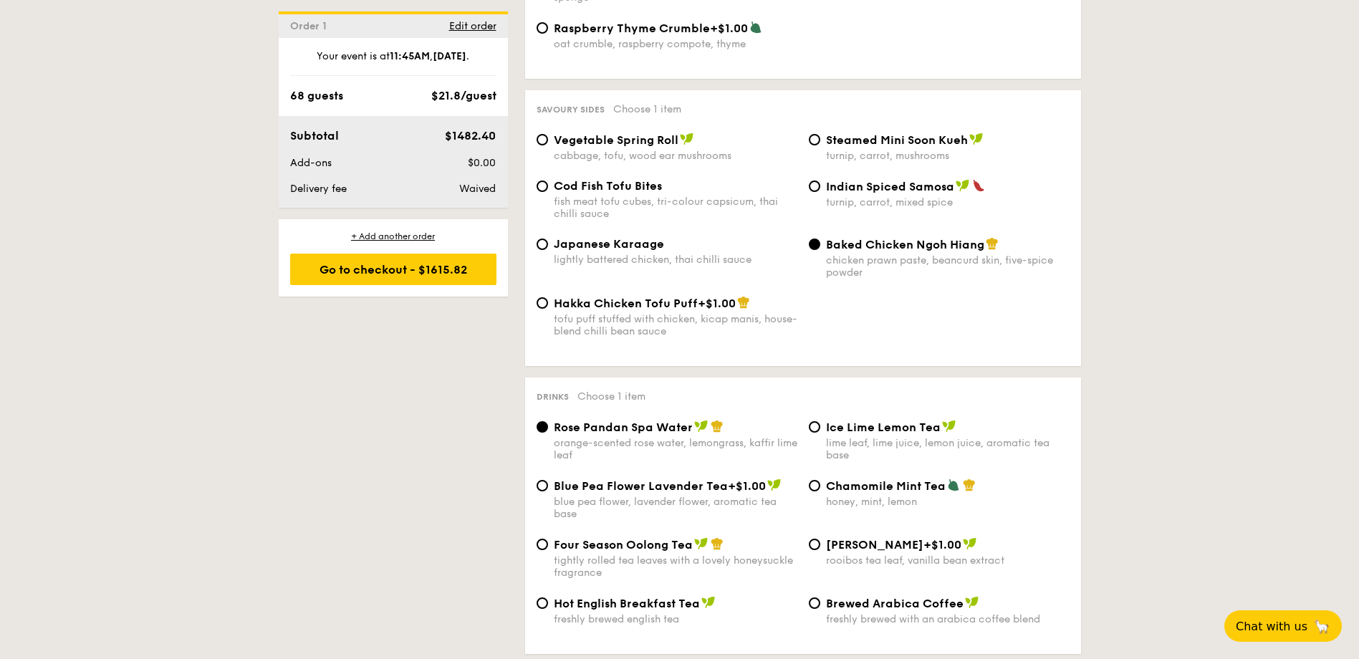
scroll to position [2436, 0]
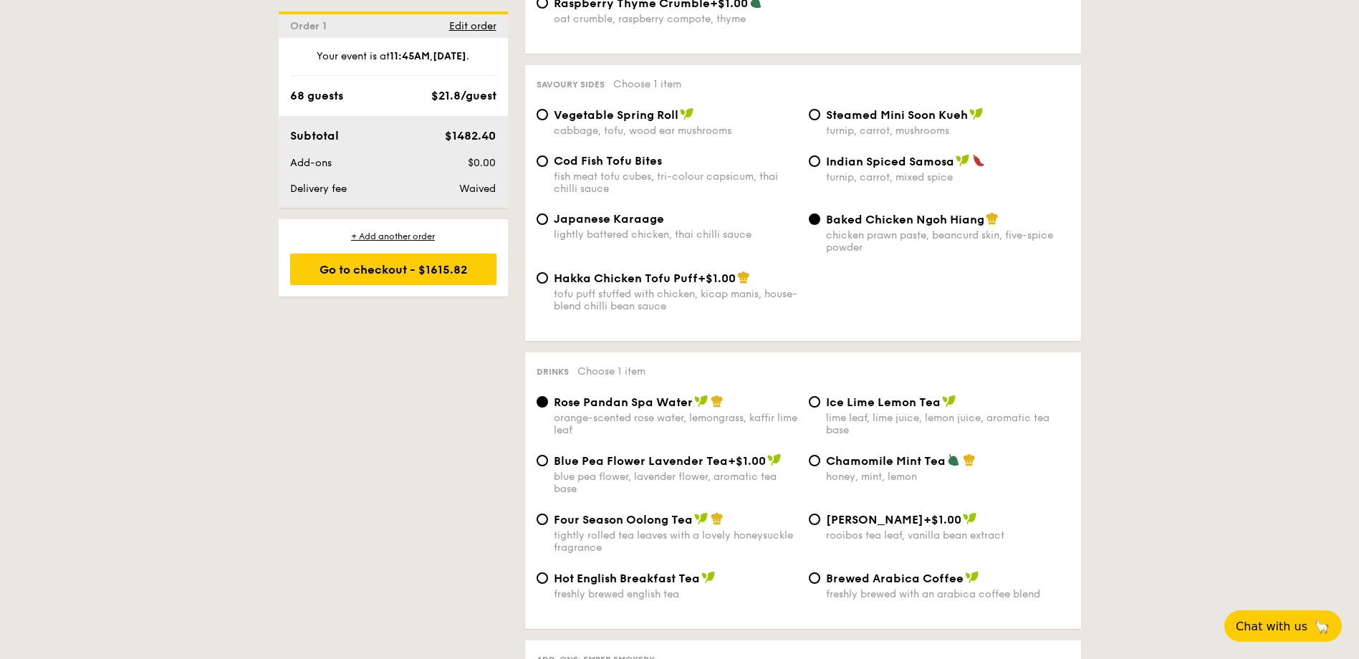
click at [647, 516] on span "Four Season Oolong Tea" at bounding box center [623, 520] width 139 height 14
click at [548, 516] on input "Four Season Oolong Tea tightly rolled tea leaves with a lovely honeysuckle frag…" at bounding box center [542, 519] width 11 height 11
radio input "true"
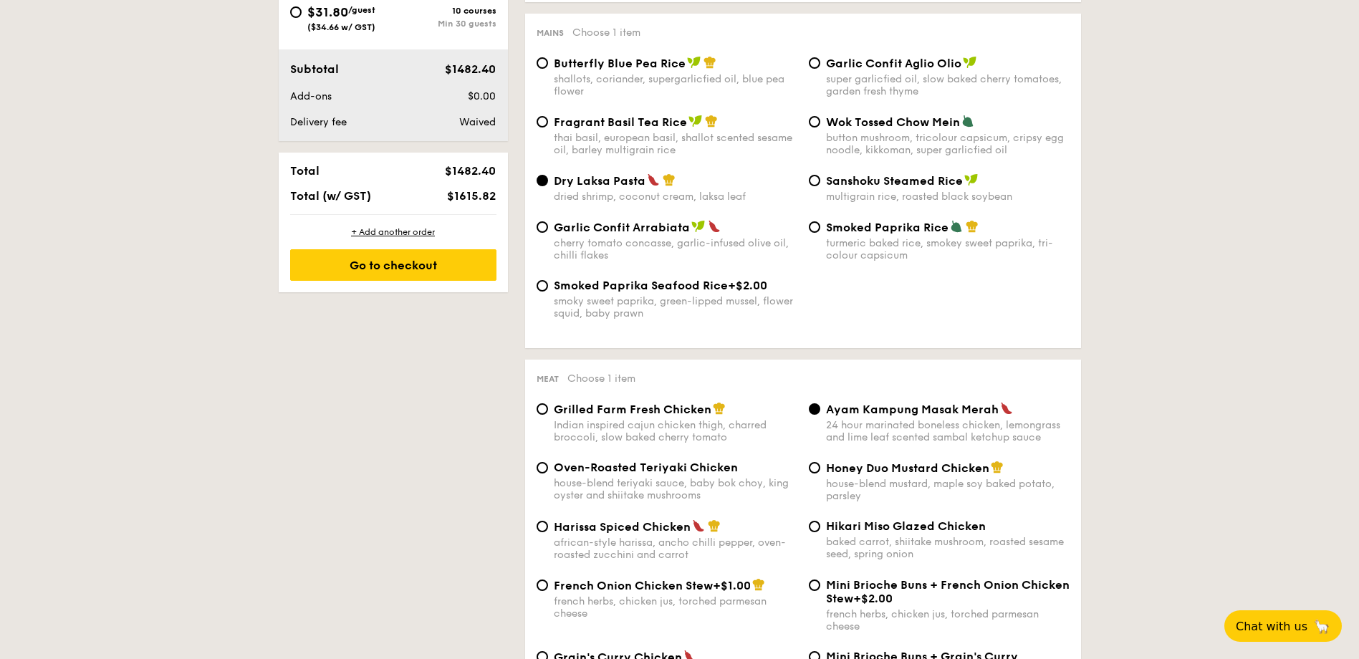
scroll to position [287, 0]
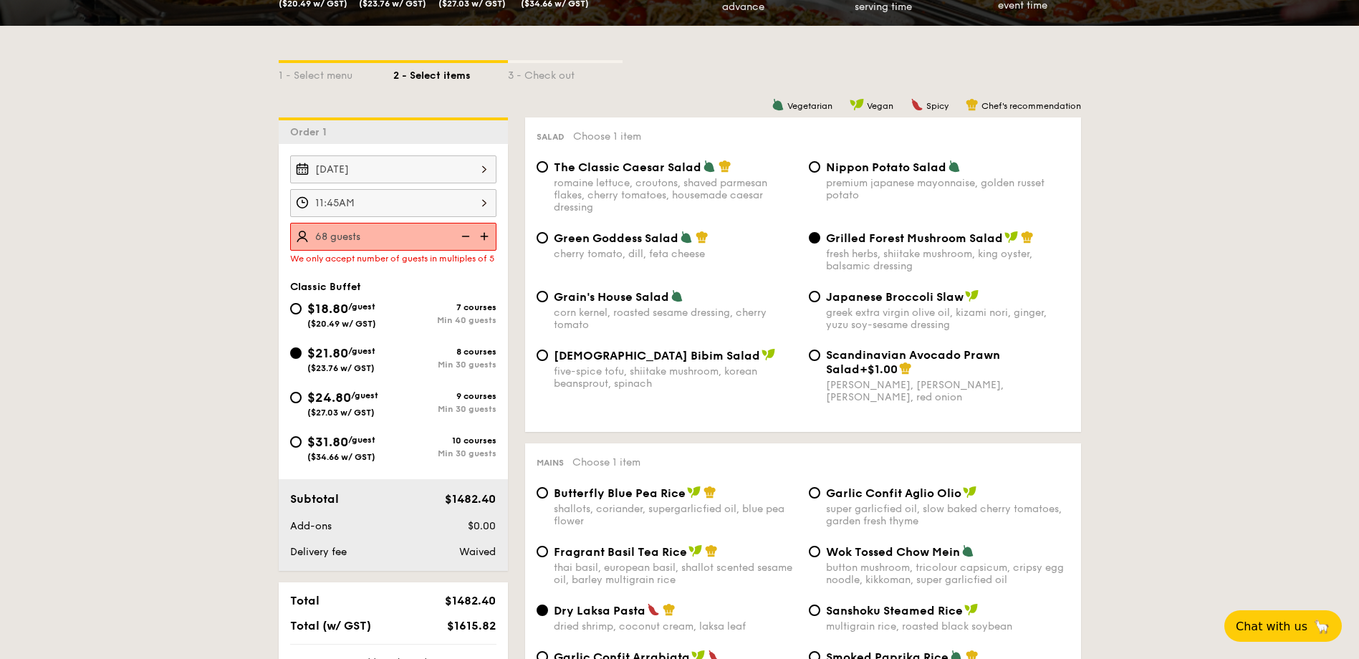
click at [410, 229] on input "68 guests" at bounding box center [393, 237] width 206 height 28
type input "70 guests"
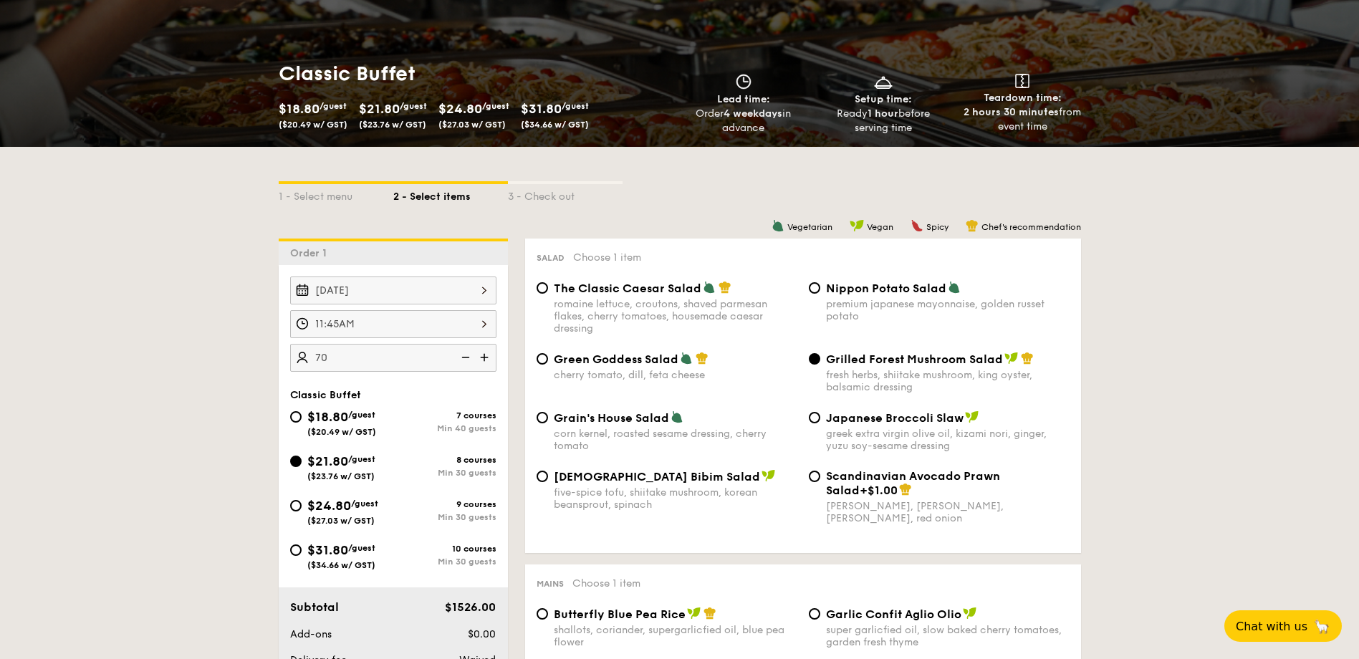
scroll to position [143, 0]
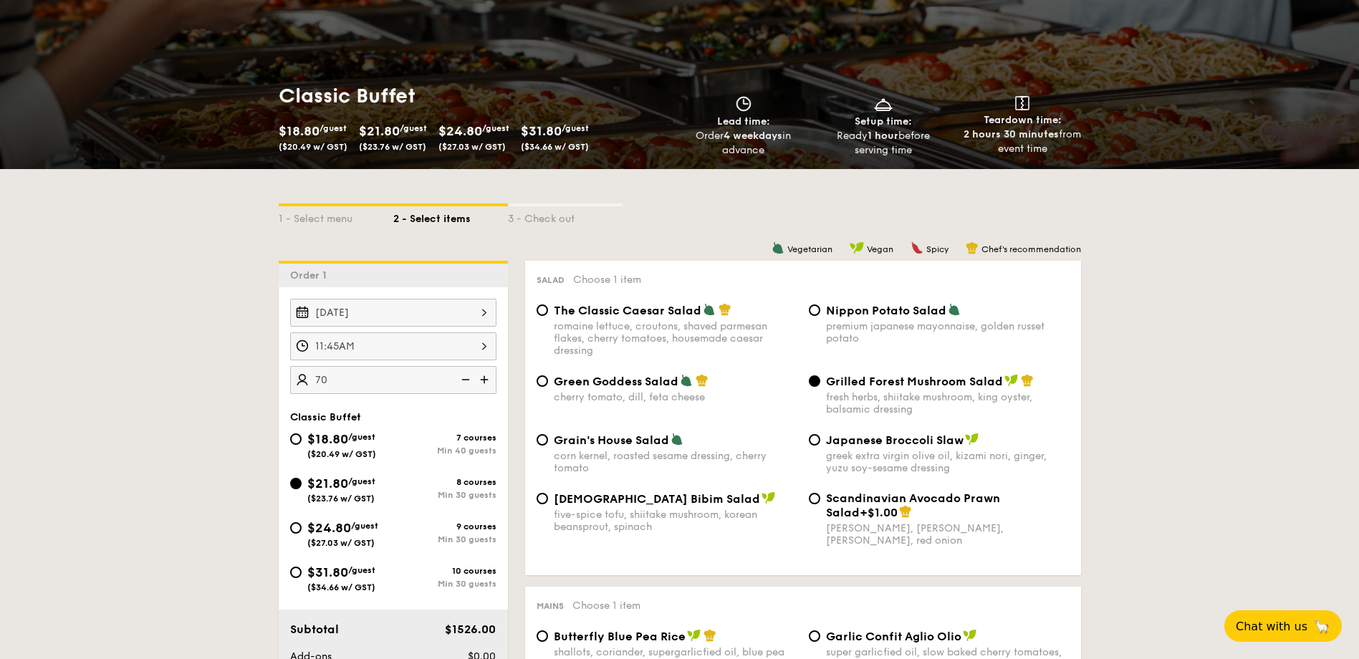
drag, startPoint x: 1214, startPoint y: 523, endPoint x: 1247, endPoint y: 649, distance: 129.7
click at [1263, 614] on button "Chat with us 🦙" at bounding box center [1283, 626] width 123 height 33
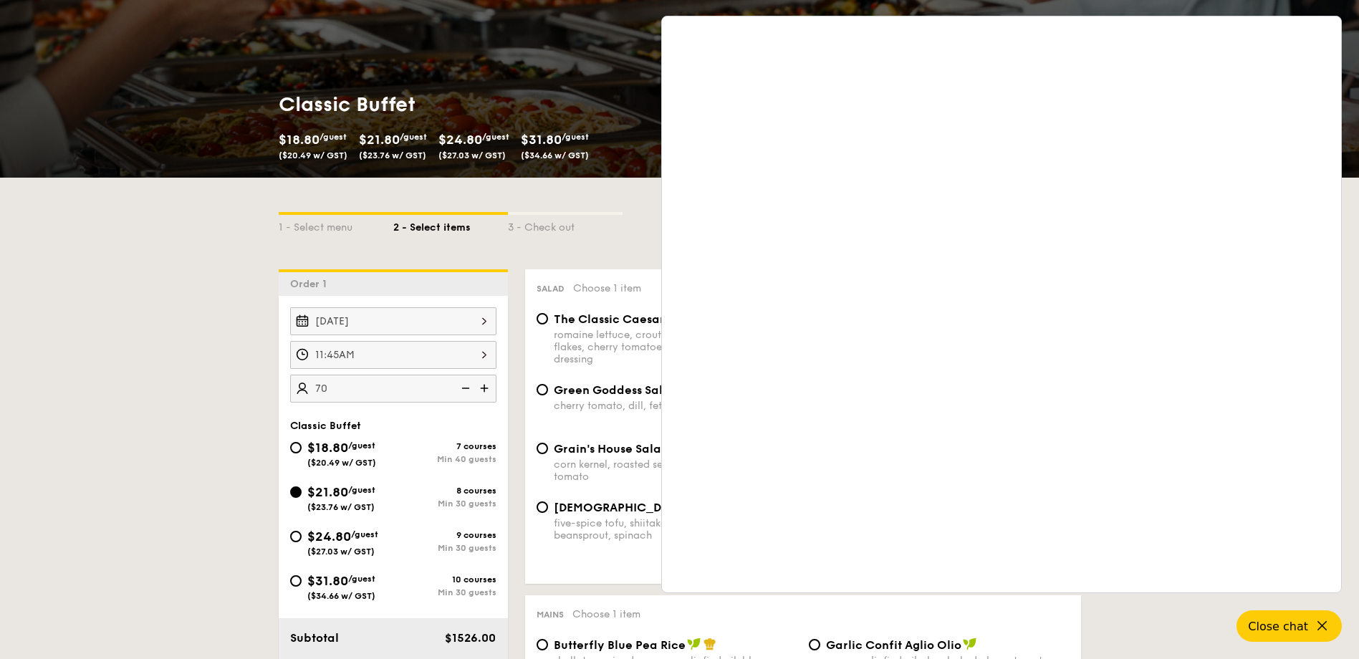
scroll to position [140, 0]
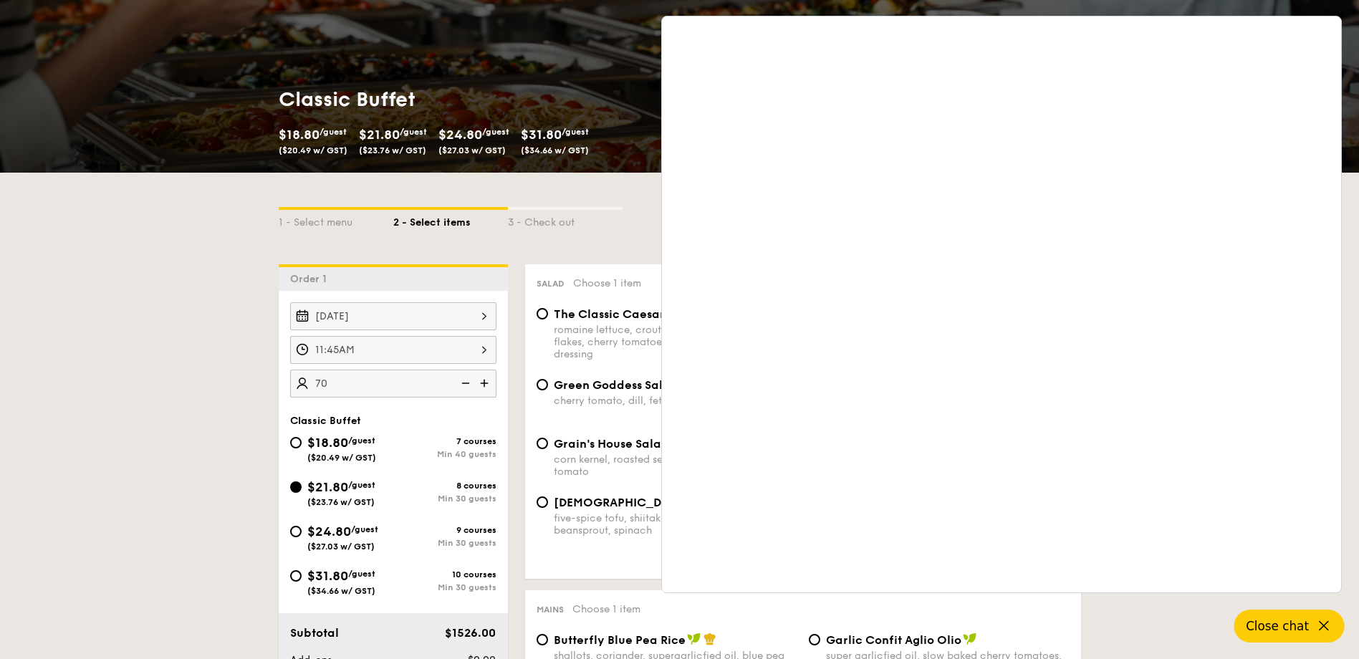
click at [1265, 628] on span "Close chat" at bounding box center [1277, 626] width 63 height 14
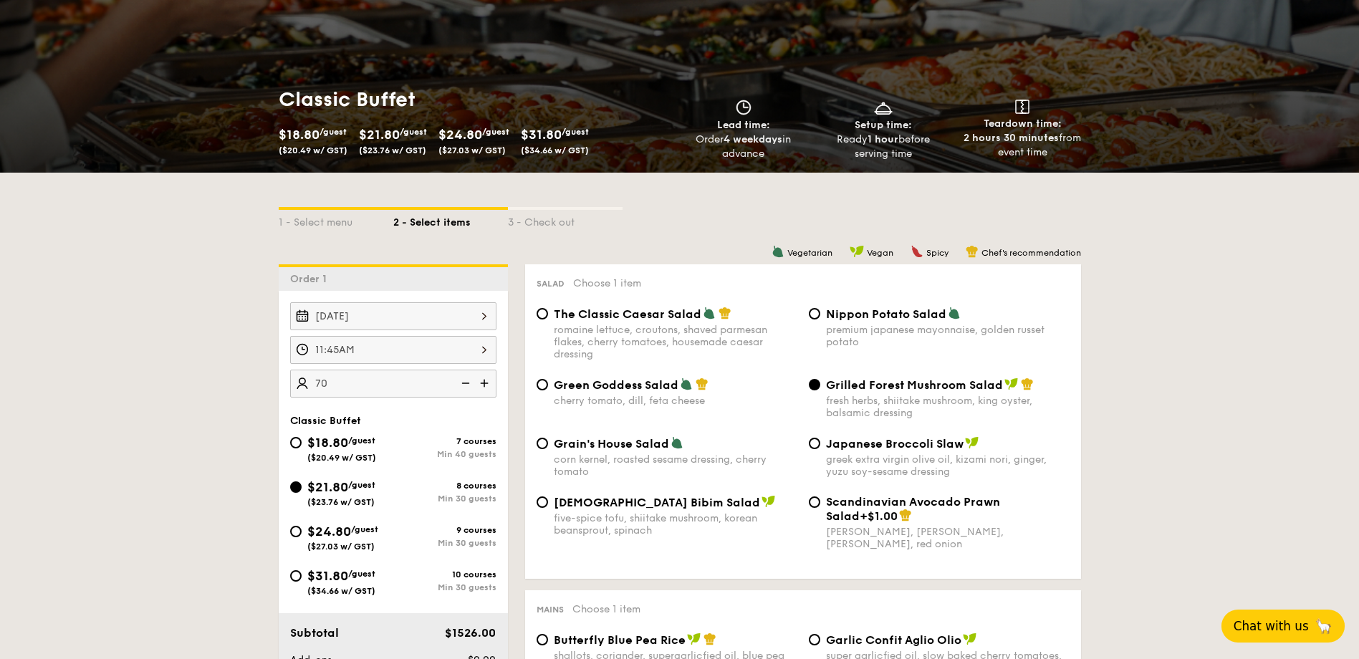
click at [482, 353] on input "11:45AM" at bounding box center [393, 350] width 206 height 28
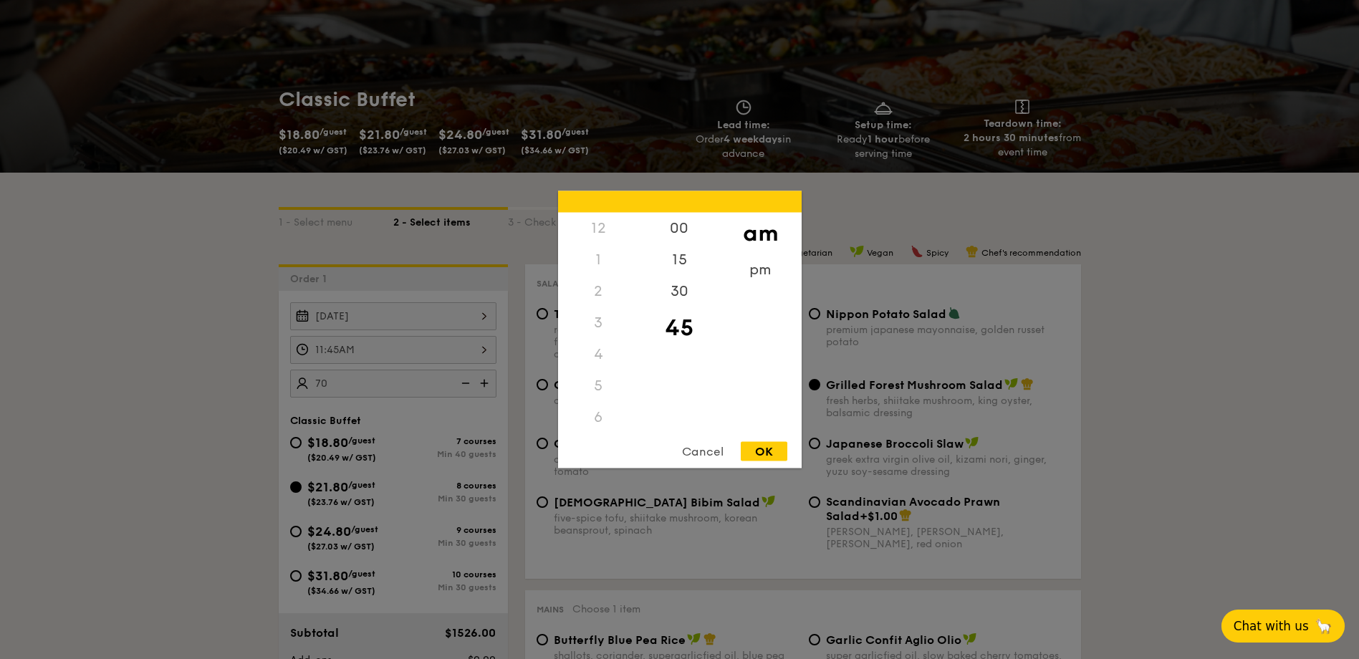
scroll to position [170, 0]
drag, startPoint x: 598, startPoint y: 287, endPoint x: 600, endPoint y: 438, distance: 151.2
click at [600, 438] on div "12 1 2 3 4 5 6 7 8 9 10 11 00 15 30 45 am pm Cancel OK" at bounding box center [680, 329] width 244 height 277
click at [754, 262] on div "pm" at bounding box center [760, 270] width 81 height 32
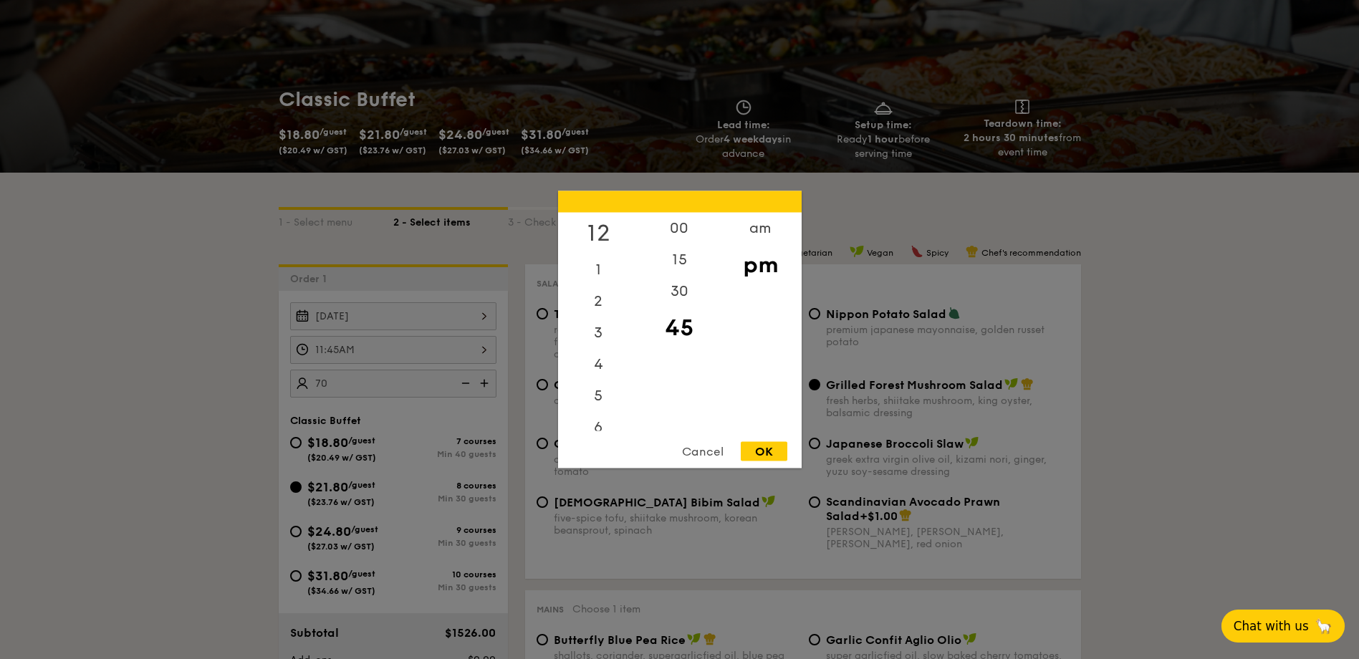
click at [605, 230] on div "12" at bounding box center [598, 234] width 81 height 42
click at [681, 234] on div "00" at bounding box center [679, 234] width 81 height 42
click at [771, 452] on div "OK" at bounding box center [764, 451] width 47 height 19
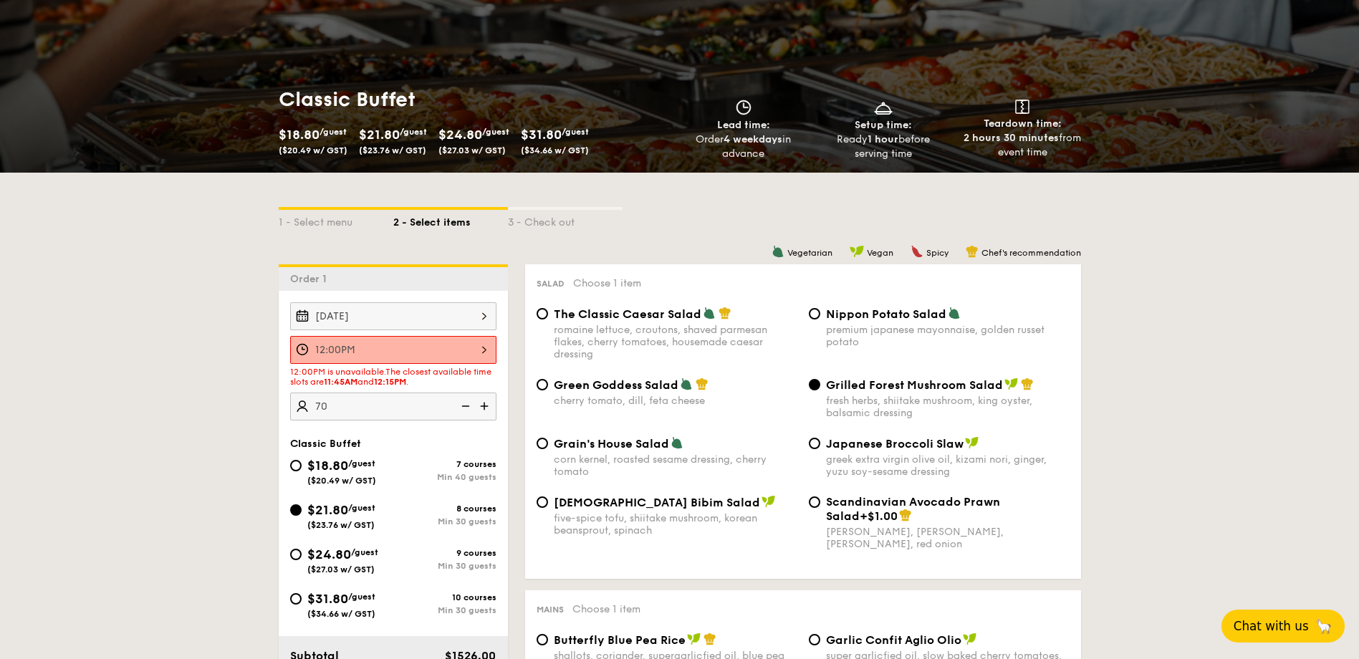
click at [427, 358] on input "12:00PM" at bounding box center [393, 350] width 206 height 28
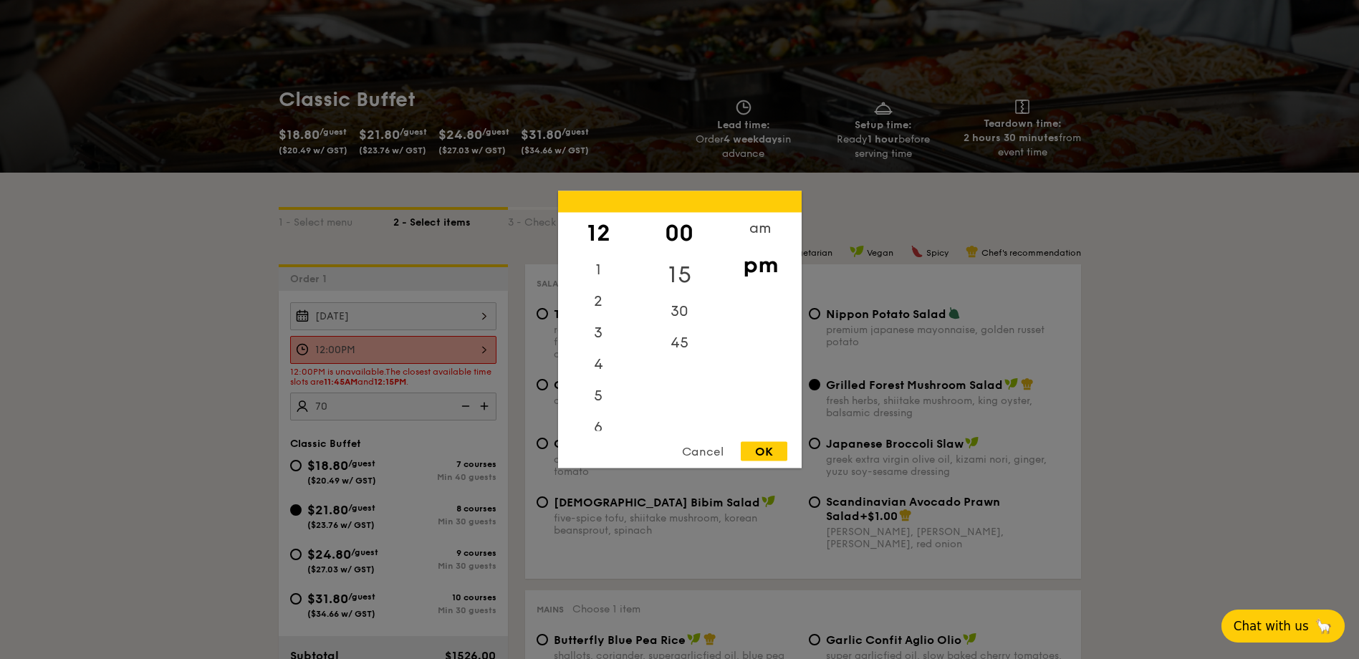
click at [671, 273] on div "15" at bounding box center [679, 275] width 81 height 42
click at [764, 448] on div "OK" at bounding box center [764, 451] width 47 height 19
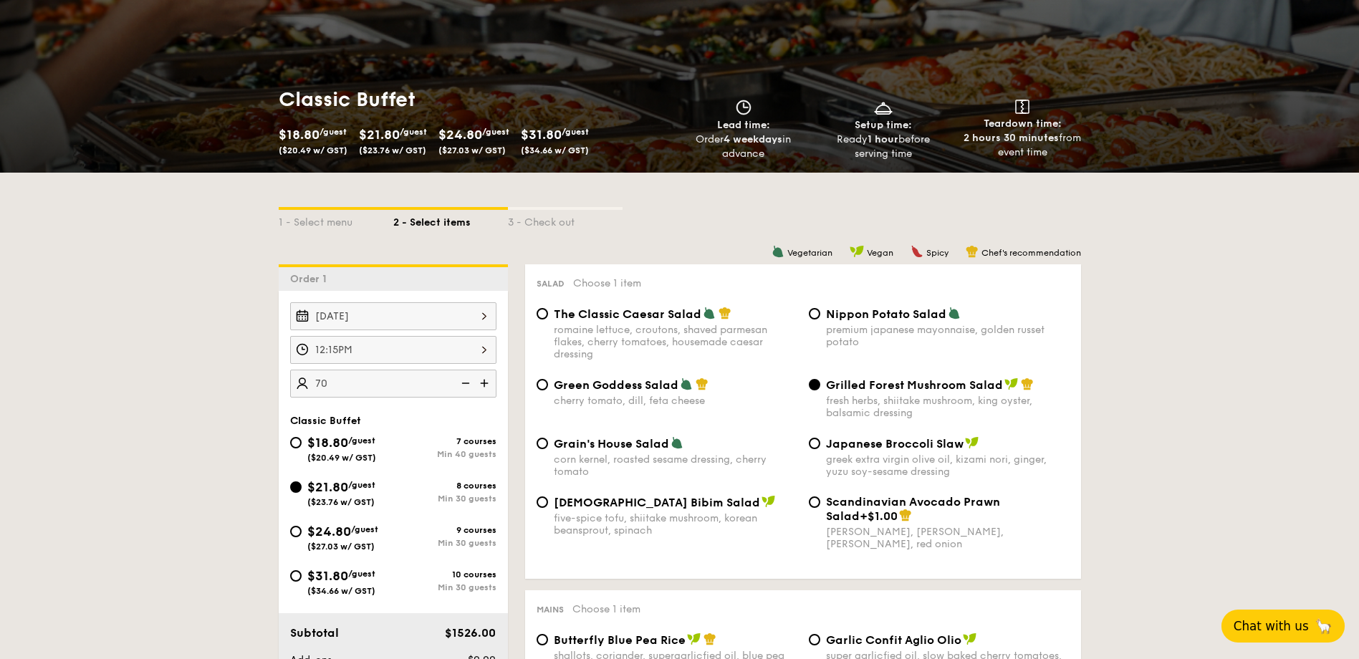
click at [453, 353] on input "12:15PM" at bounding box center [393, 350] width 206 height 28
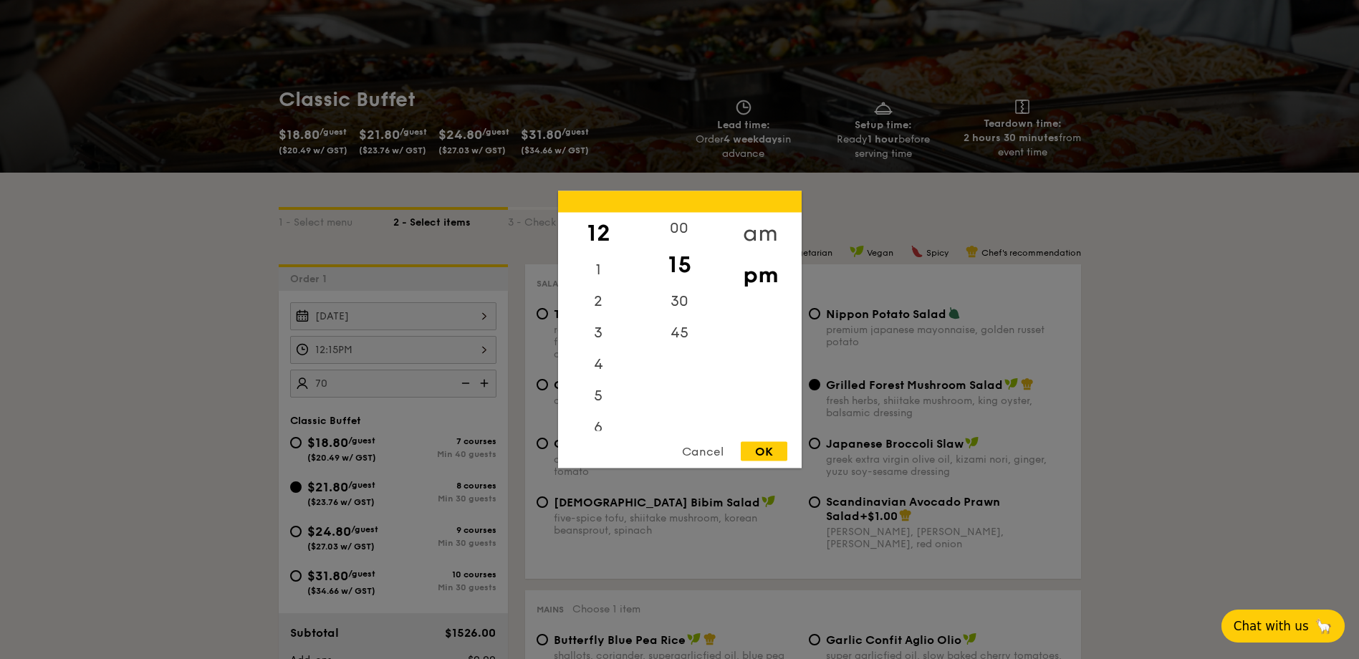
click at [766, 232] on div "am" at bounding box center [760, 234] width 81 height 42
click at [676, 330] on div "45" at bounding box center [679, 338] width 81 height 42
click at [593, 419] on div "11" at bounding box center [598, 421] width 81 height 42
click at [775, 457] on div "OK" at bounding box center [764, 451] width 47 height 19
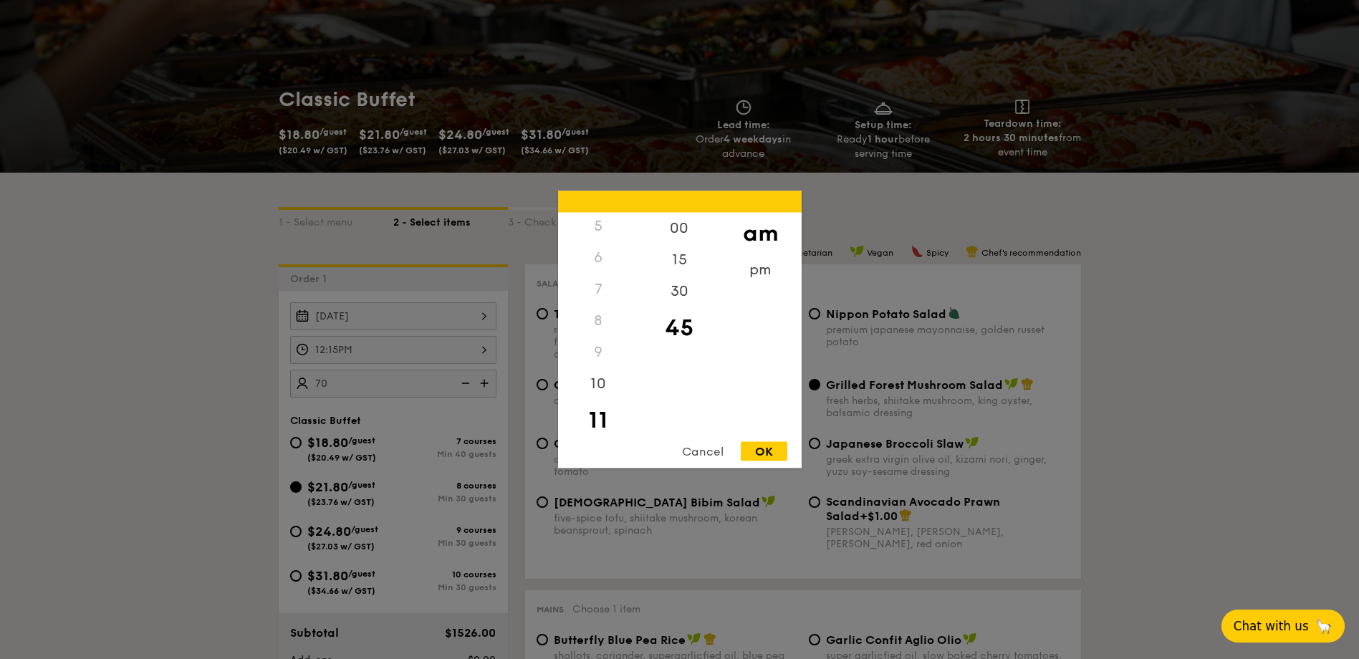
type input "11:45AM"
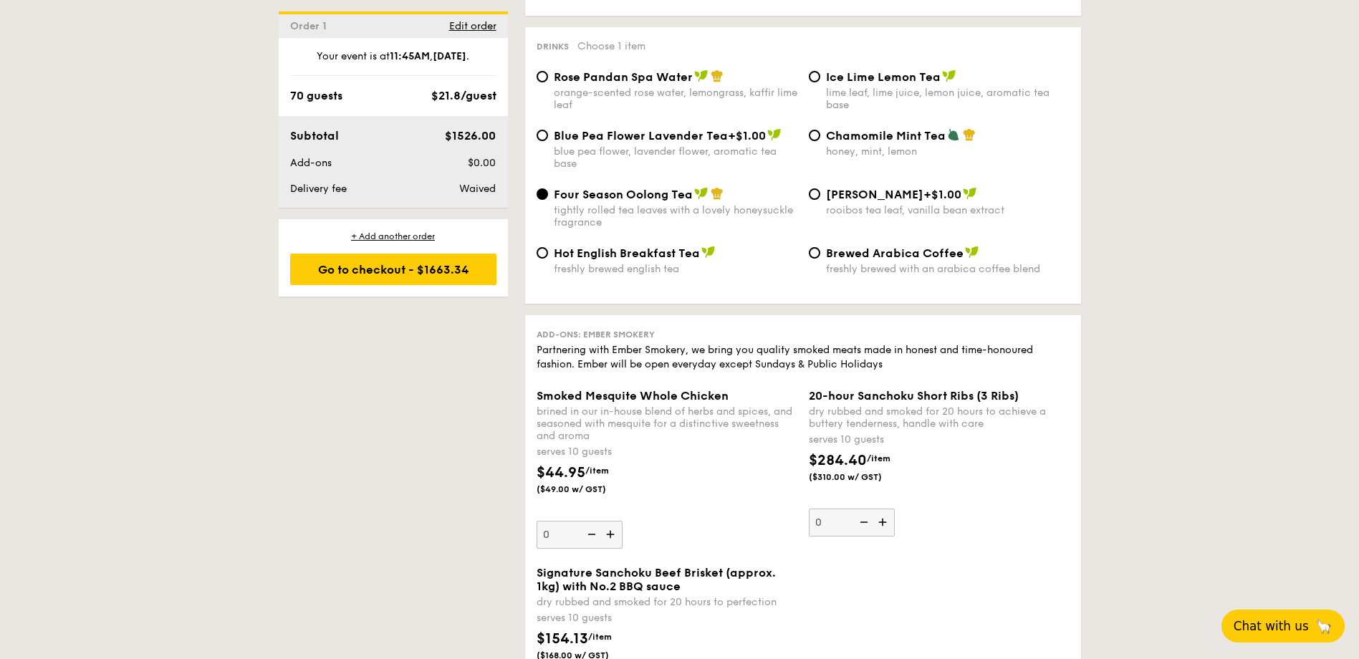
scroll to position [2719, 0]
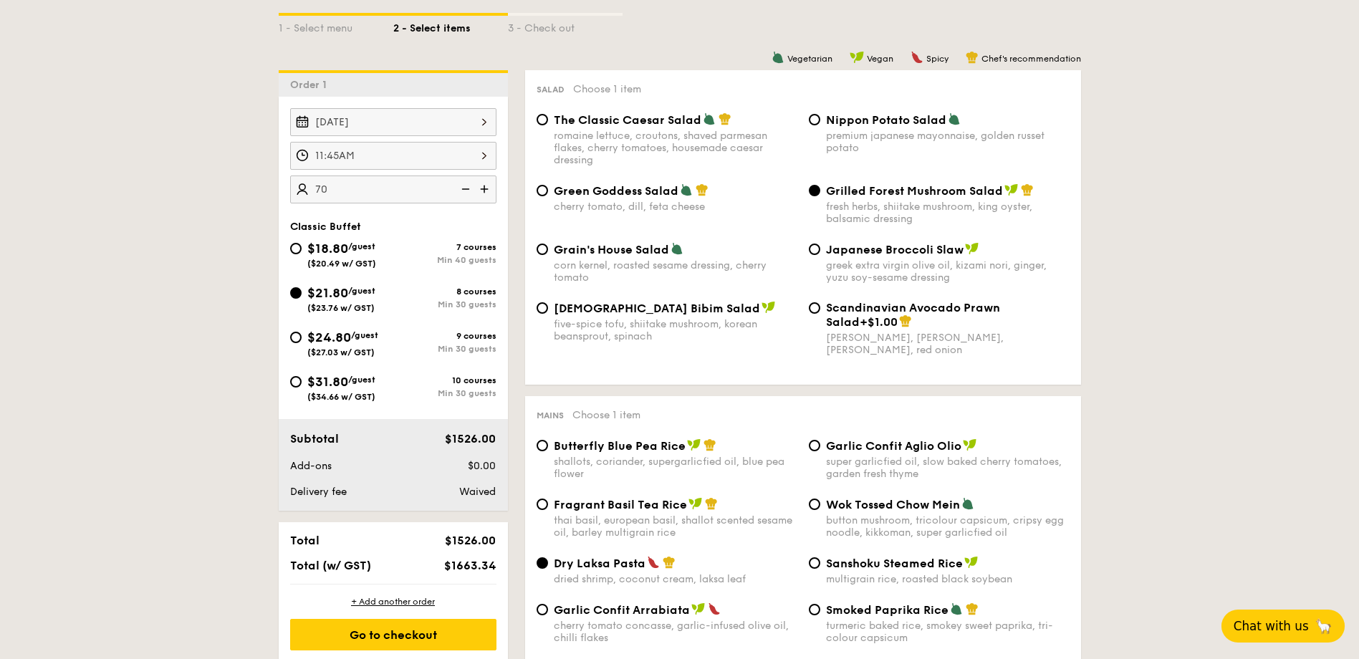
scroll to position [358, 0]
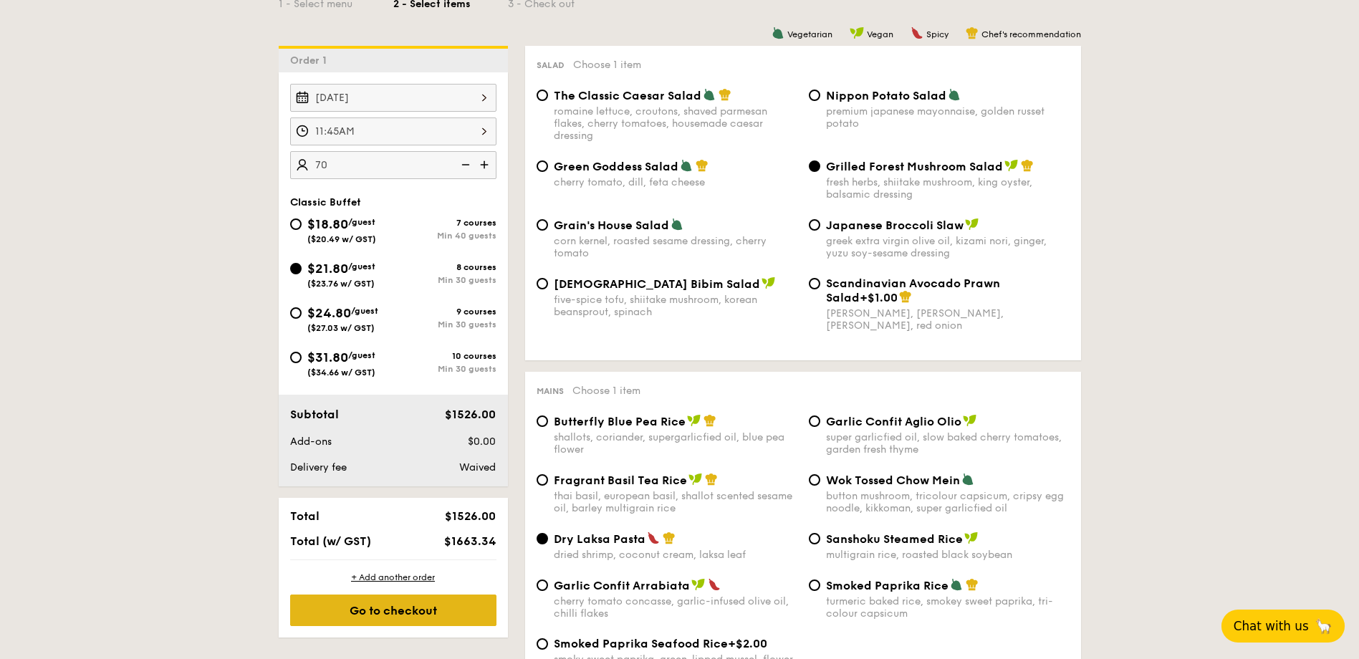
click at [407, 613] on div "Go to checkout" at bounding box center [393, 611] width 206 height 32
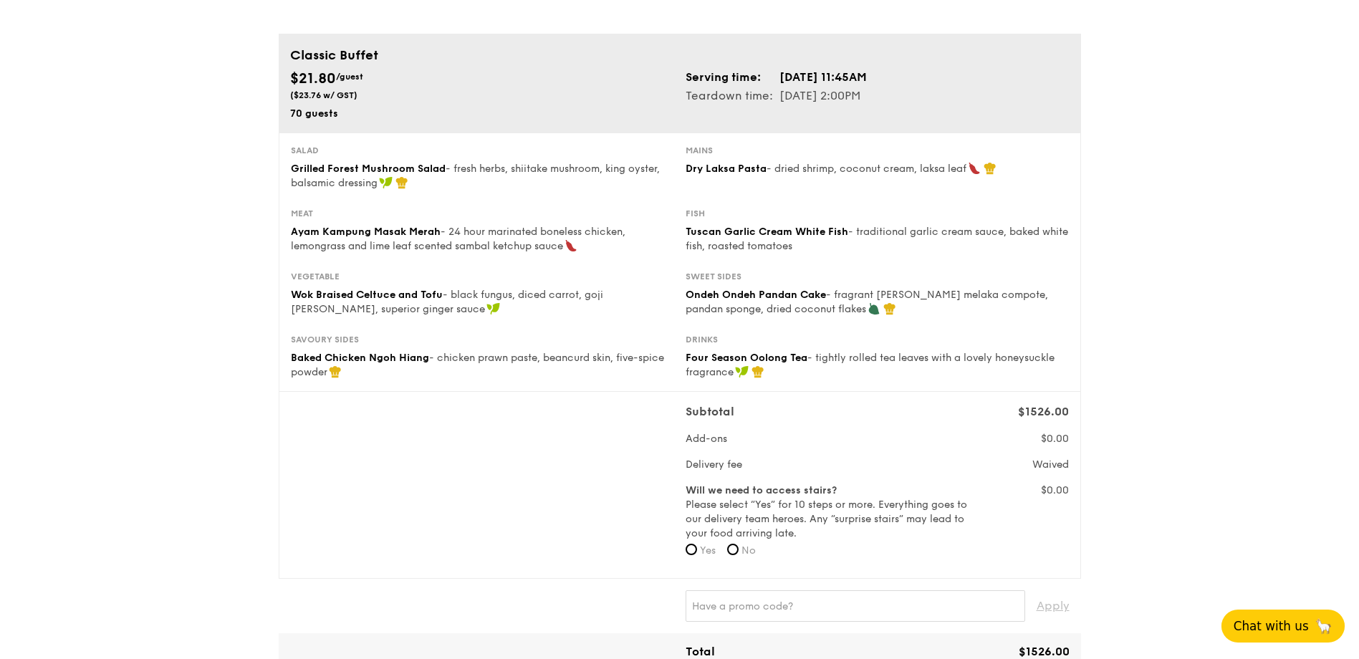
scroll to position [287, 0]
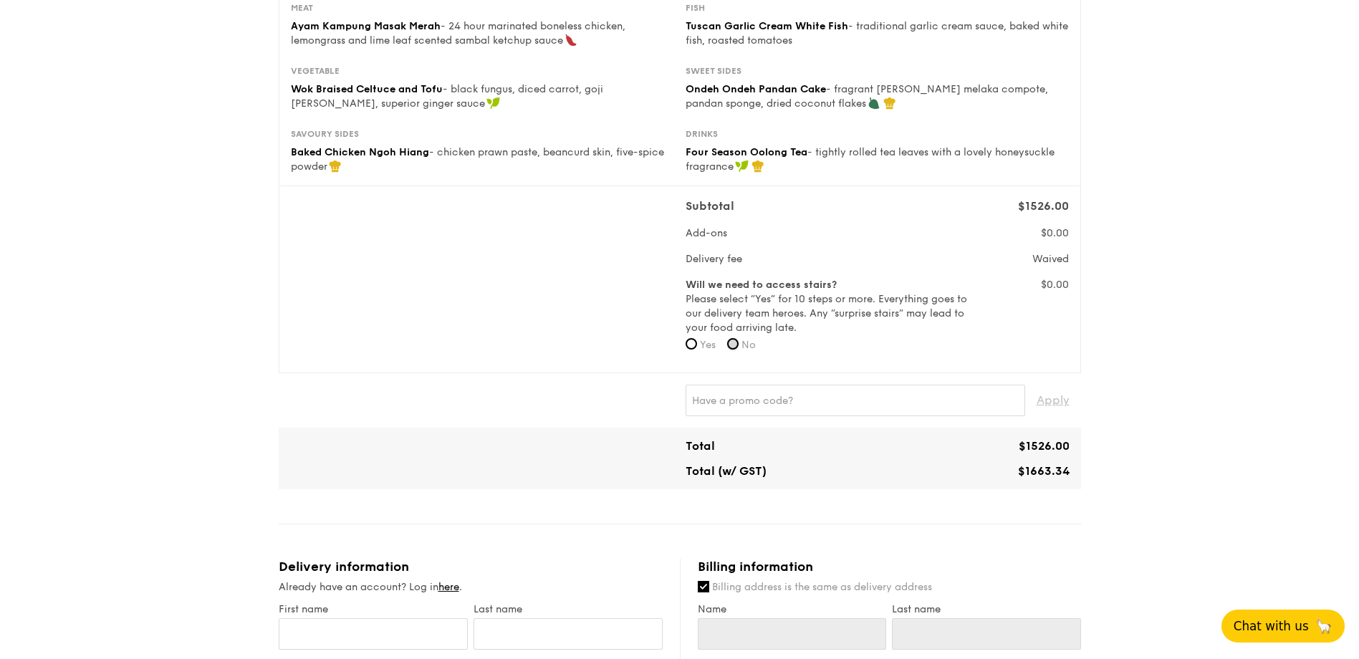
click at [739, 342] on input "No" at bounding box center [732, 343] width 11 height 11
radio input "true"
click at [1146, 375] on div "1 - Select menu 2 - Select items 3 - Check out Classic Buffet $21.80 /guest ($2…" at bounding box center [679, 515] width 1359 height 1605
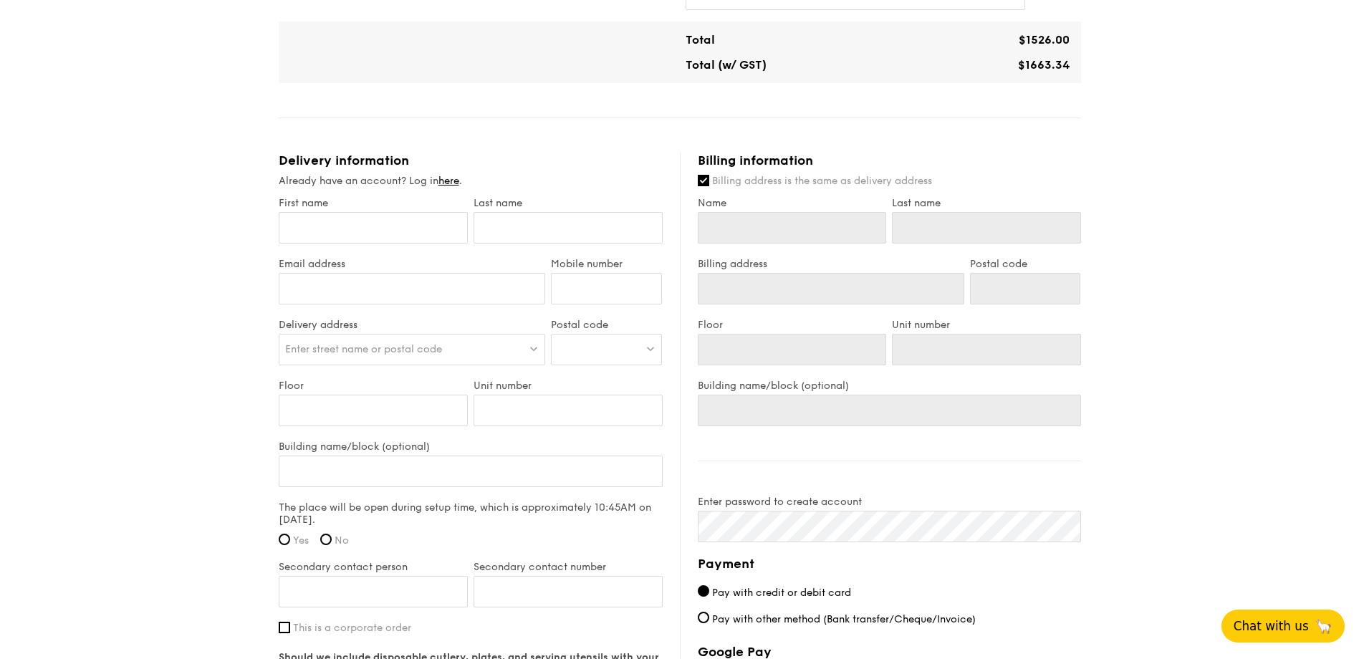
scroll to position [717, 0]
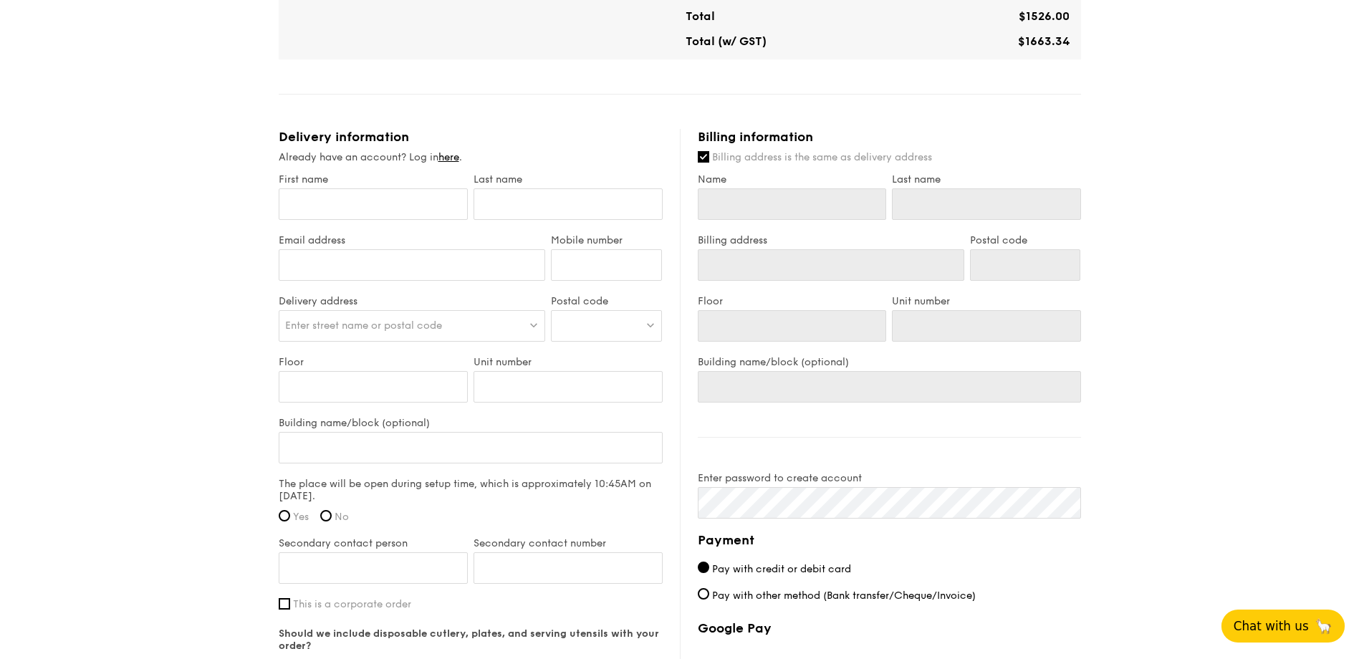
click at [337, 489] on label "The place will be open during setup time, which is approximately 10:45AM on [DA…" at bounding box center [471, 490] width 384 height 24
click at [295, 513] on span "Yes" at bounding box center [301, 517] width 16 height 12
click at [290, 513] on input "Yes" at bounding box center [284, 515] width 11 height 11
radio input "true"
click at [216, 522] on div "1 - Select menu 2 - Select items 3 - Check out Classic Buffet $21.80 /guest ($2…" at bounding box center [679, 85] width 1359 height 1605
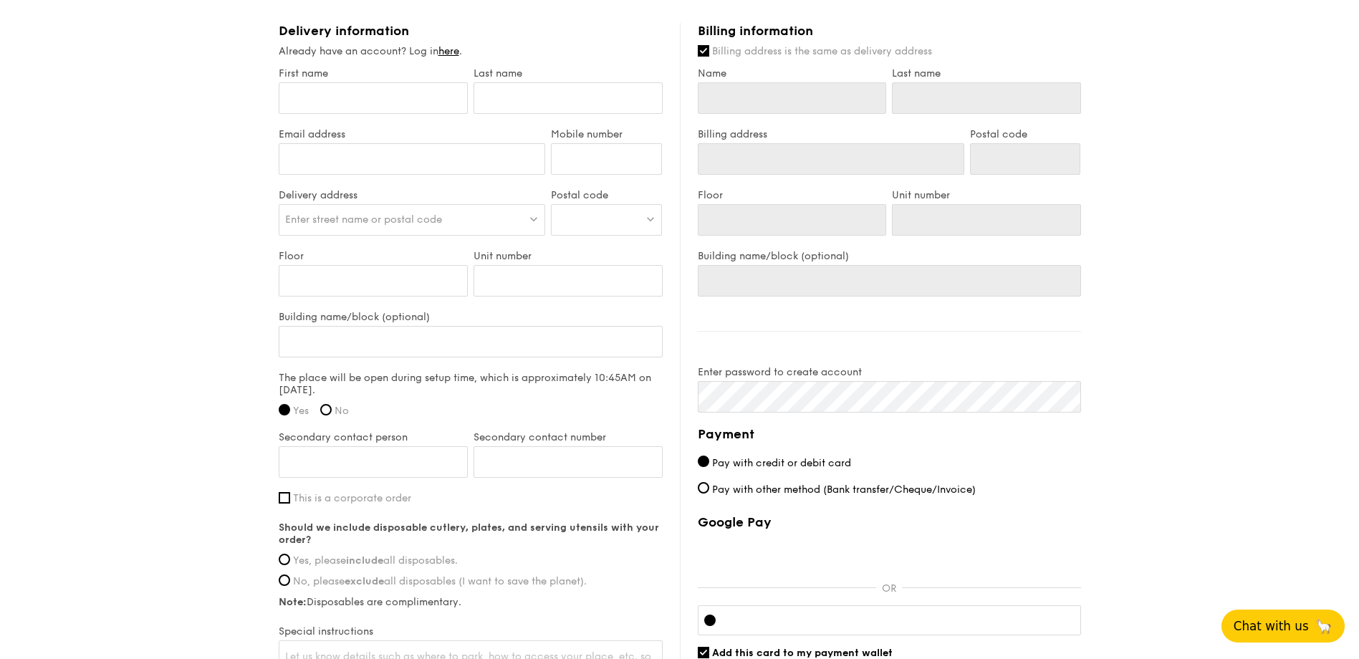
scroll to position [788, 0]
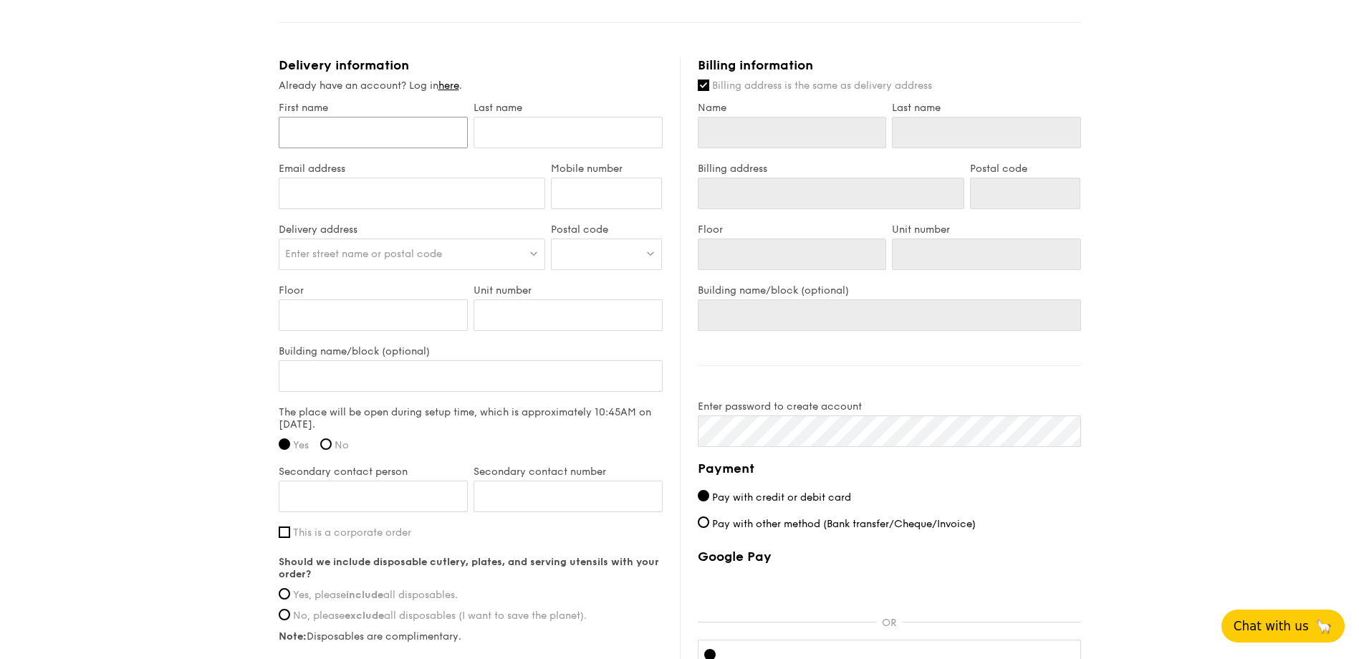
click at [334, 134] on input "First name" at bounding box center [373, 133] width 189 height 32
click at [85, 339] on div "1 - Select menu 2 - Select items 3 - Check out Classic Buffet $21.80 /guest ($2…" at bounding box center [679, 14] width 1359 height 1605
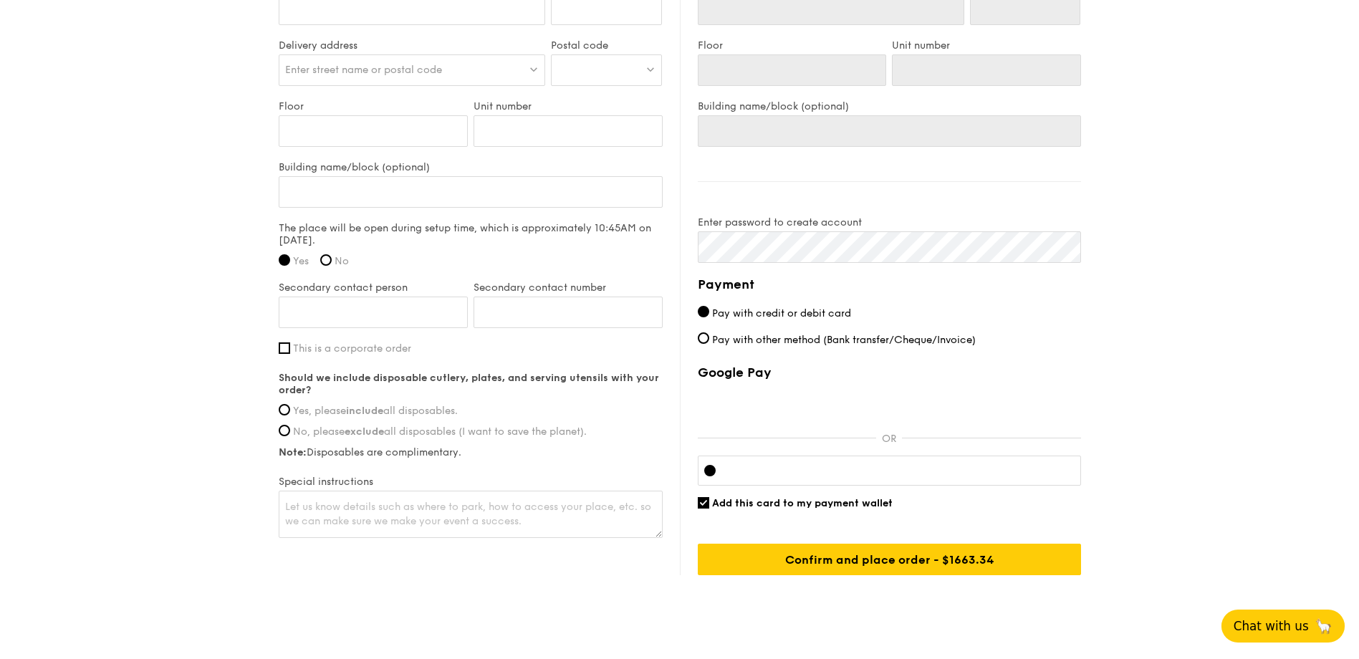
scroll to position [1003, 0]
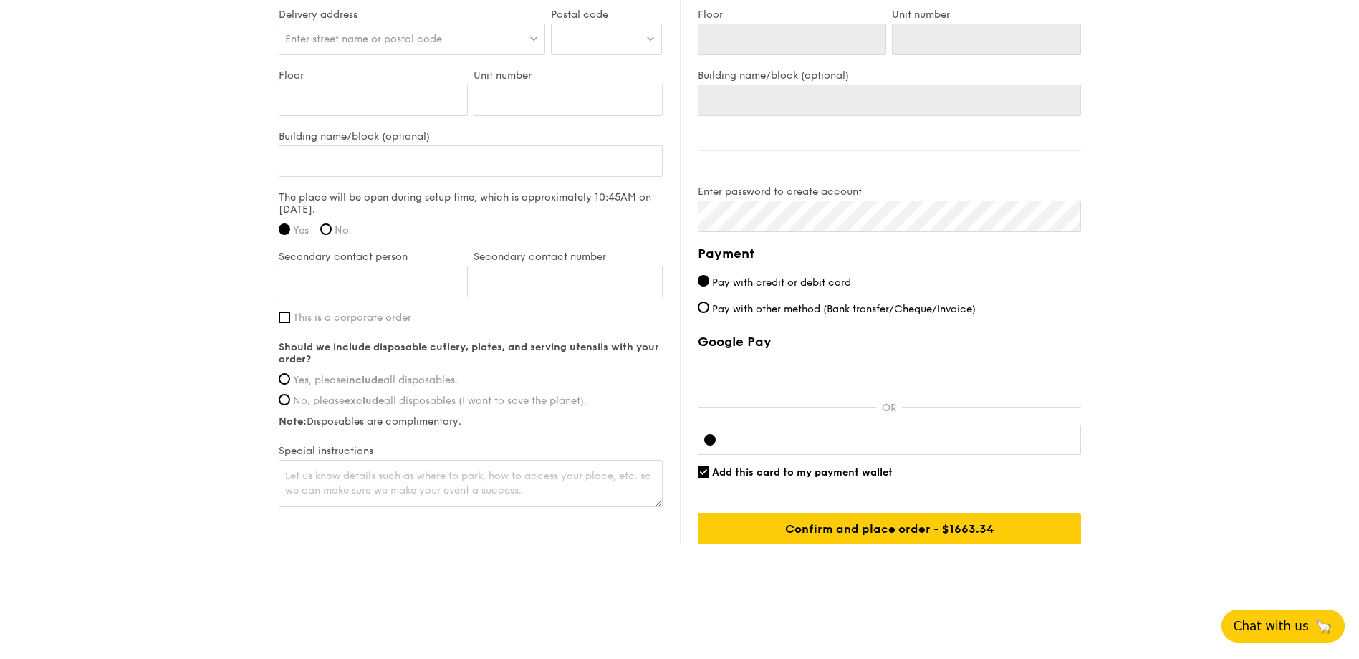
click at [438, 382] on span "Yes, please include all disposables." at bounding box center [375, 380] width 165 height 12
click at [290, 382] on input "Yes, please include all disposables." at bounding box center [284, 378] width 11 height 11
radio input "true"
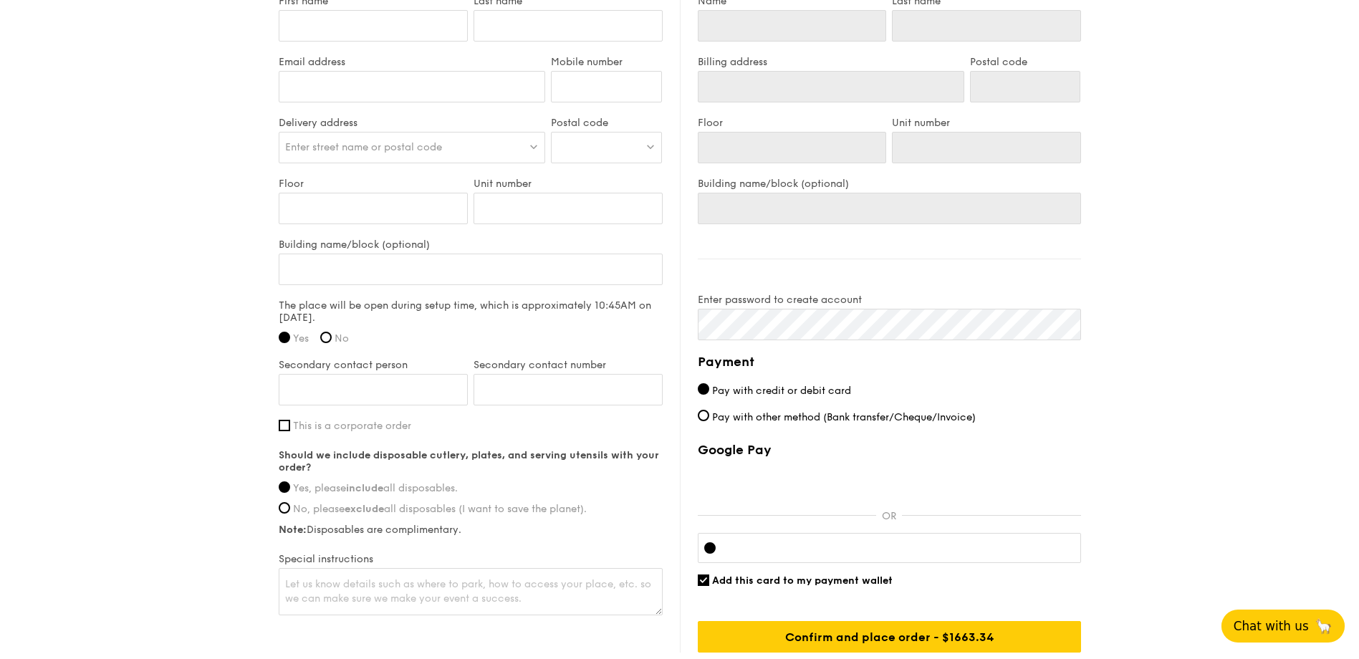
scroll to position [860, 0]
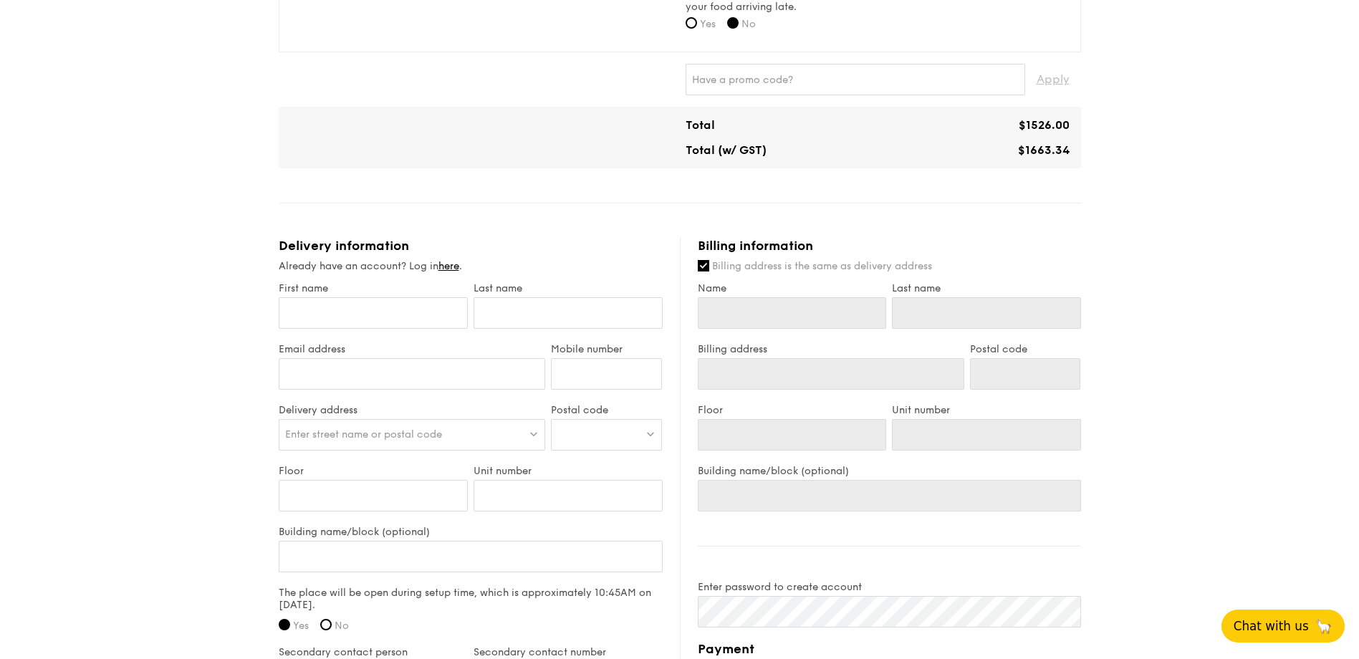
scroll to position [502, 0]
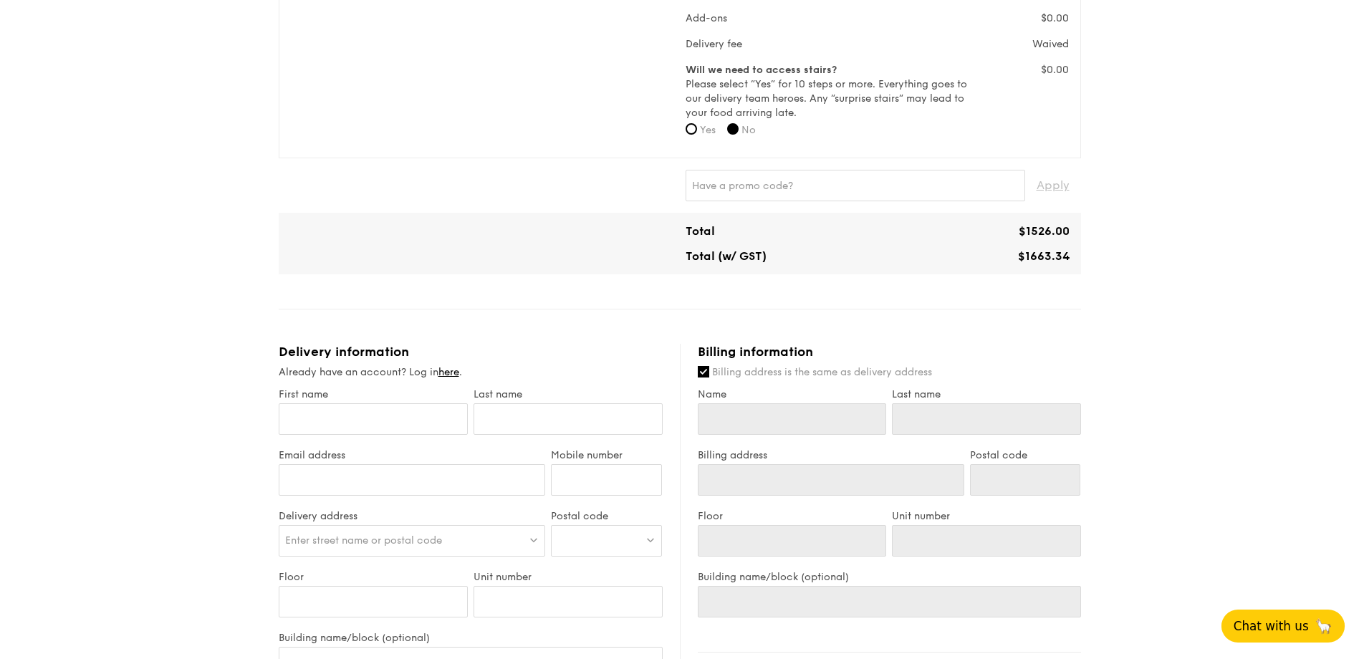
click at [1218, 347] on div "1 - Select menu 2 - Select items 3 - Check out Classic Buffet $21.80 /guest ($2…" at bounding box center [679, 300] width 1359 height 1605
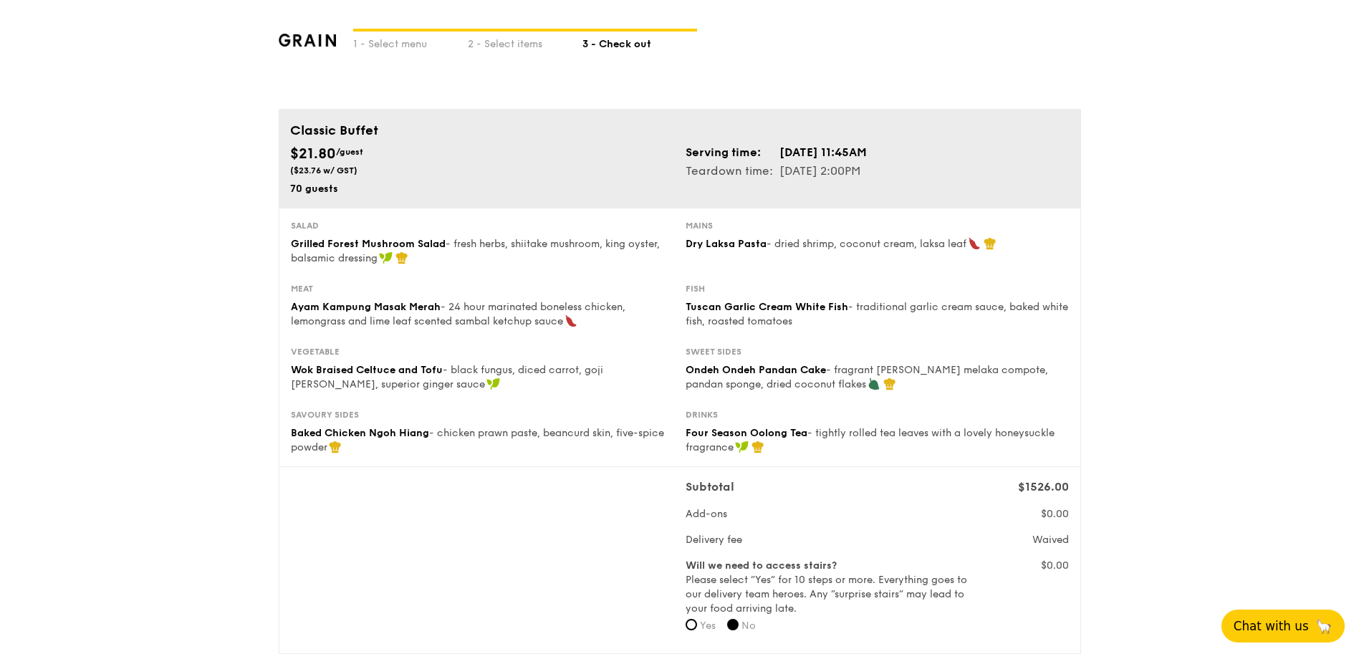
scroll to position [0, 0]
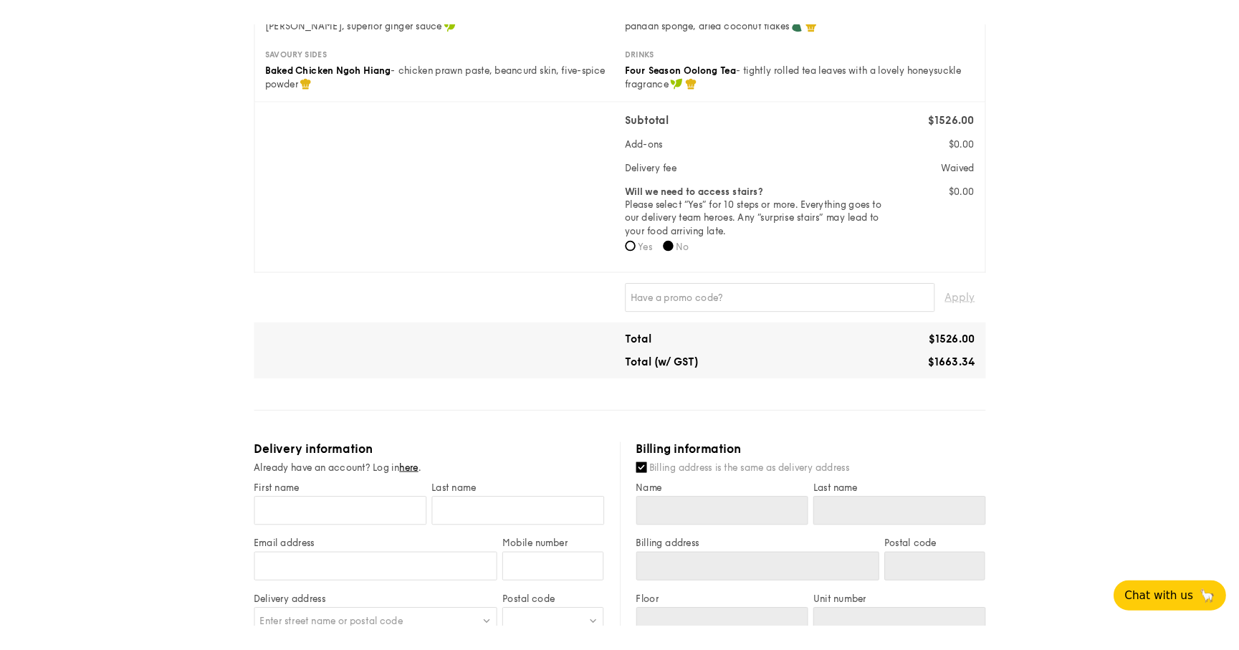
scroll to position [287, 0]
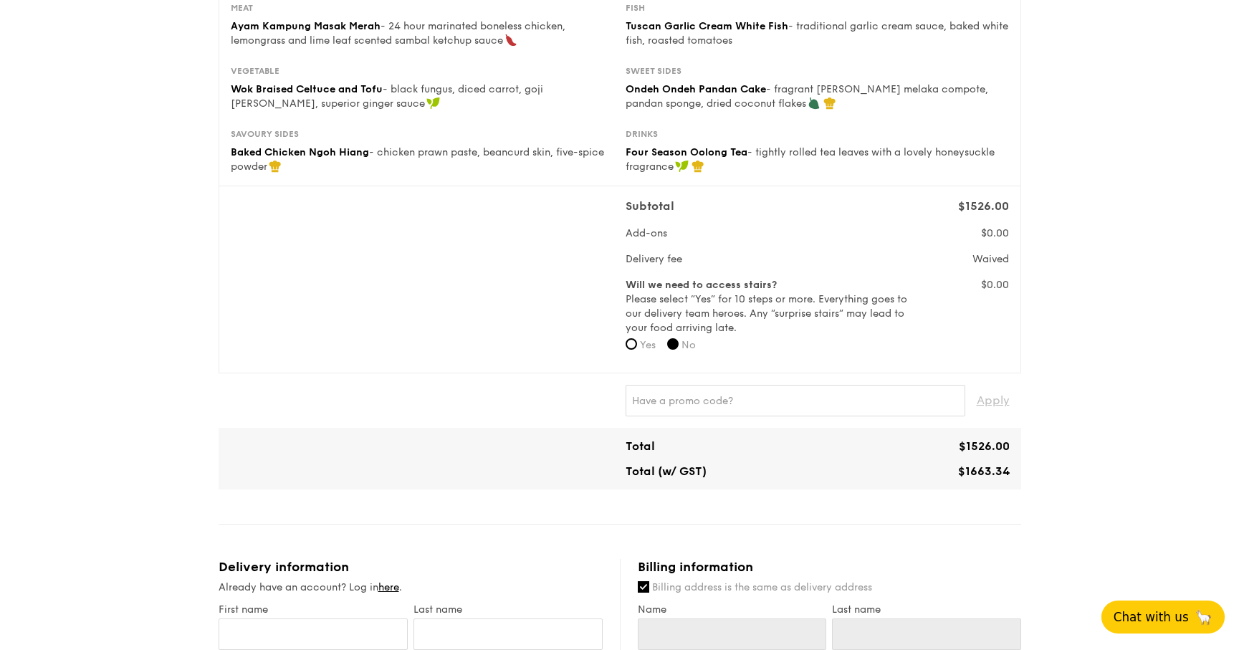
click at [284, 312] on div "Subtotal $1526.00 Add-ons $0.00 Delivery fee Waived Will we need to access stai…" at bounding box center [620, 279] width 790 height 163
